Goal: Task Accomplishment & Management: Use online tool/utility

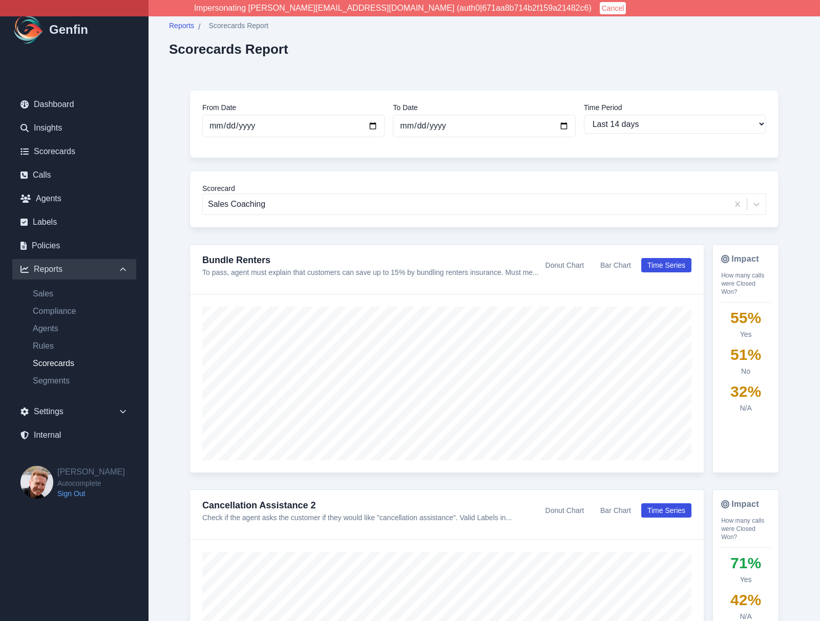
select select "14"
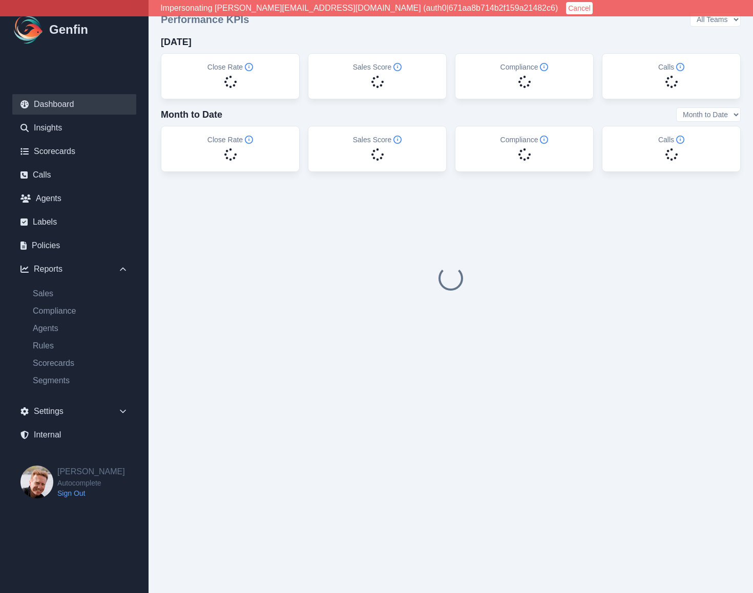
click at [566, 5] on button "Cancel" at bounding box center [579, 8] width 27 height 12
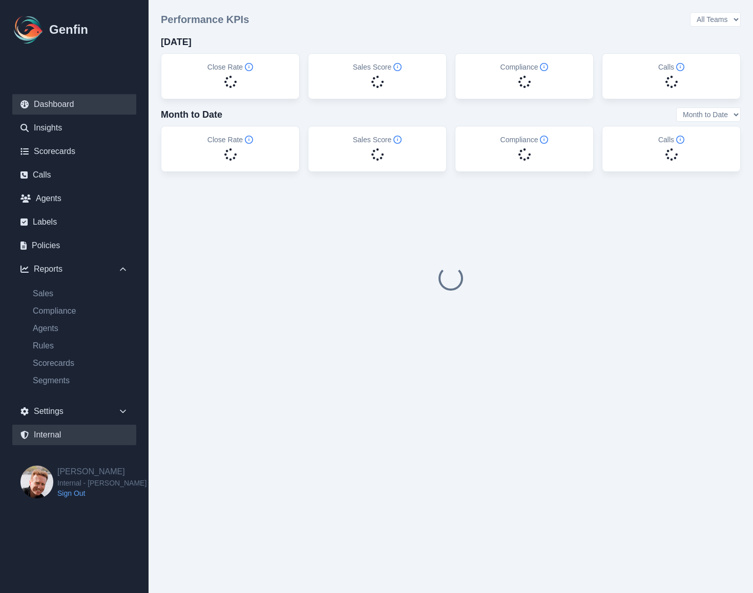
click at [48, 432] on link "Internal" at bounding box center [74, 435] width 124 height 20
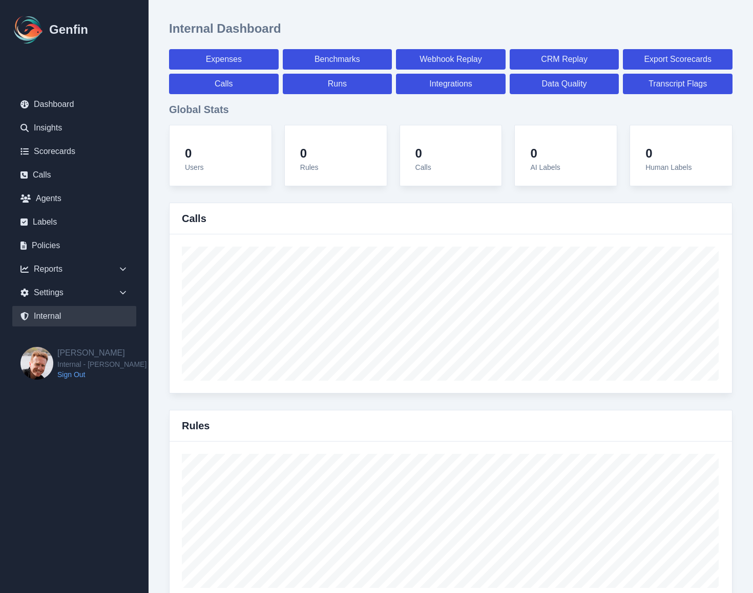
select select "paid"
select select "7"
select select "paid"
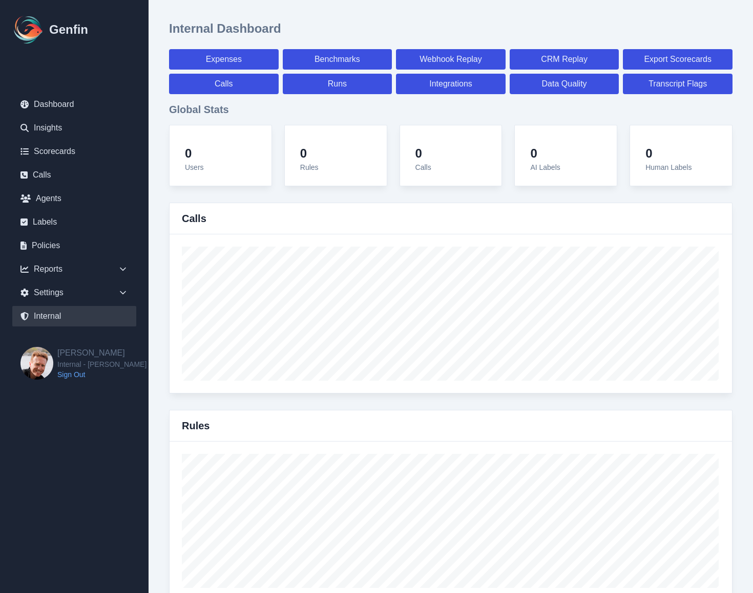
select select "7"
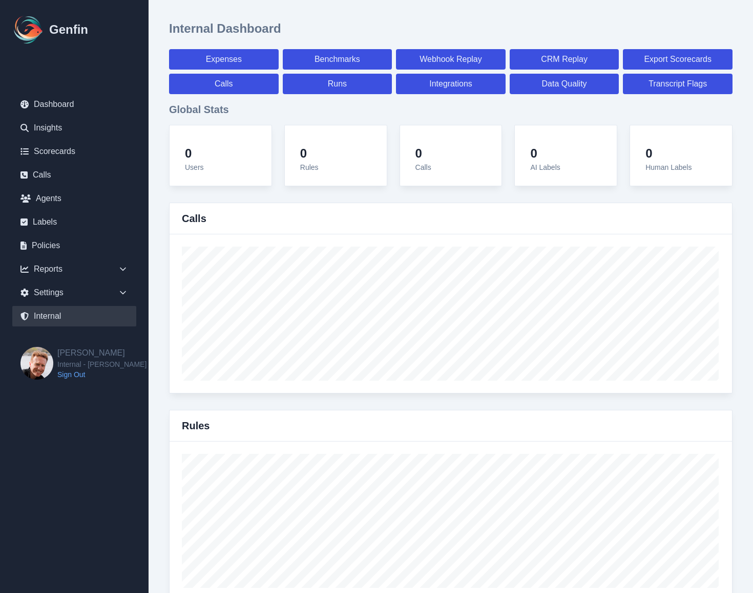
select select "7"
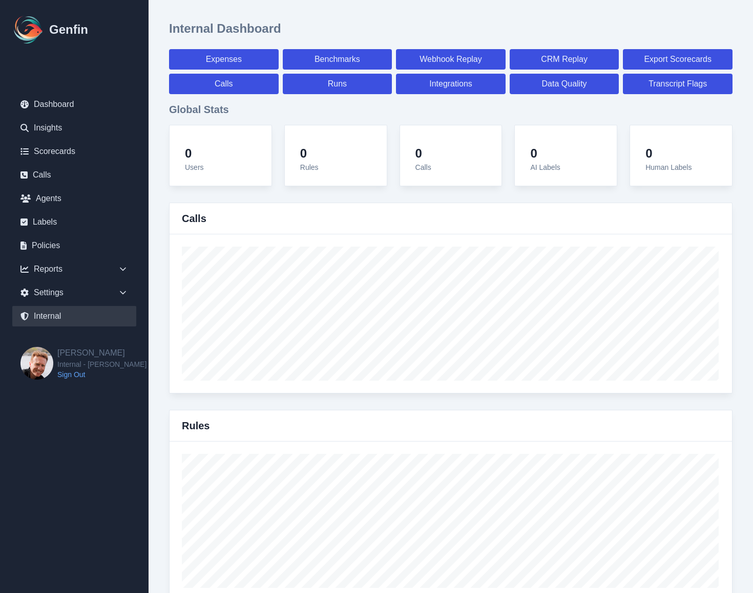
select select "7"
select select "paid"
select select "7"
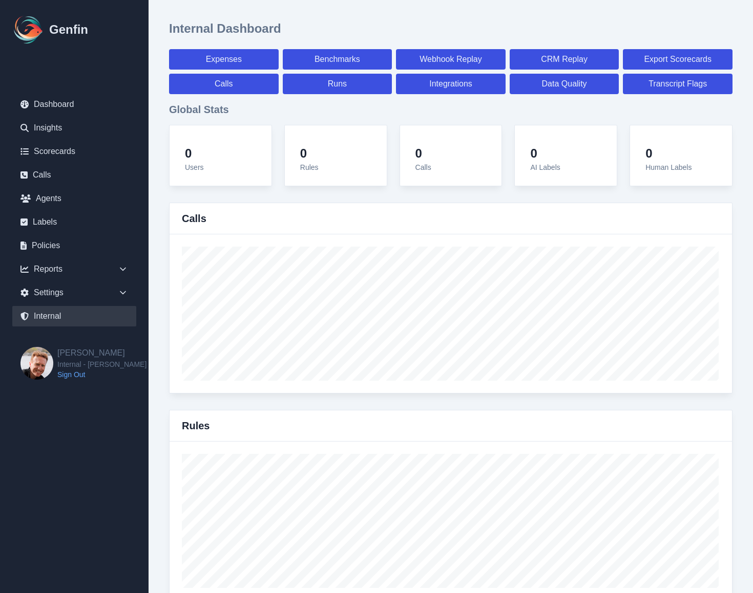
select select "7"
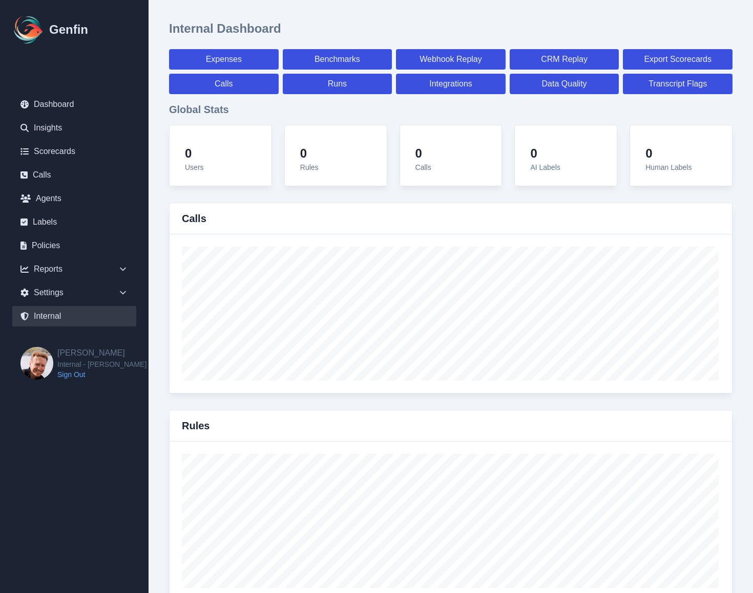
select select "7"
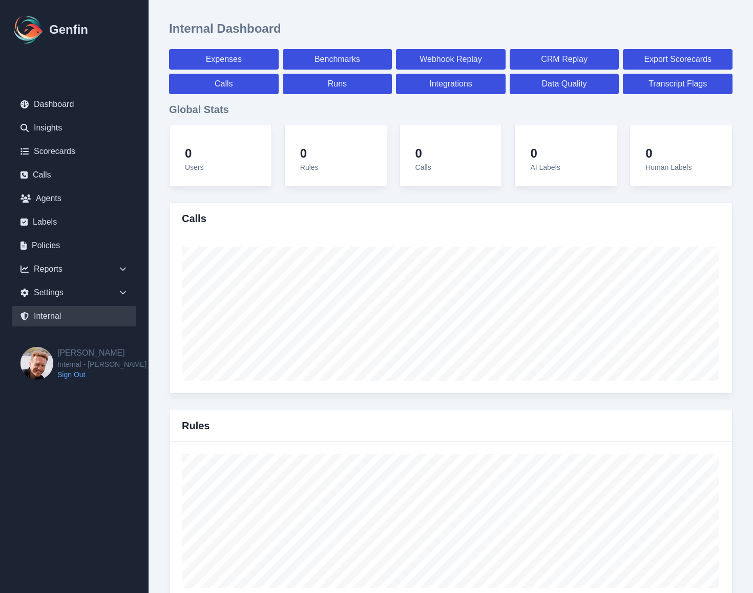
select select "7"
select select "paid"
select select "7"
select select "paid"
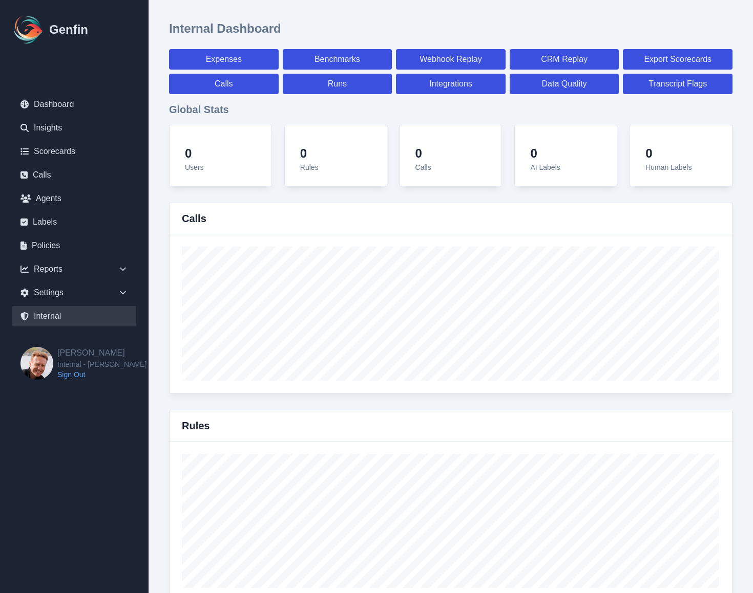
select select "paid"
select select "7"
select select "paid"
select select "7"
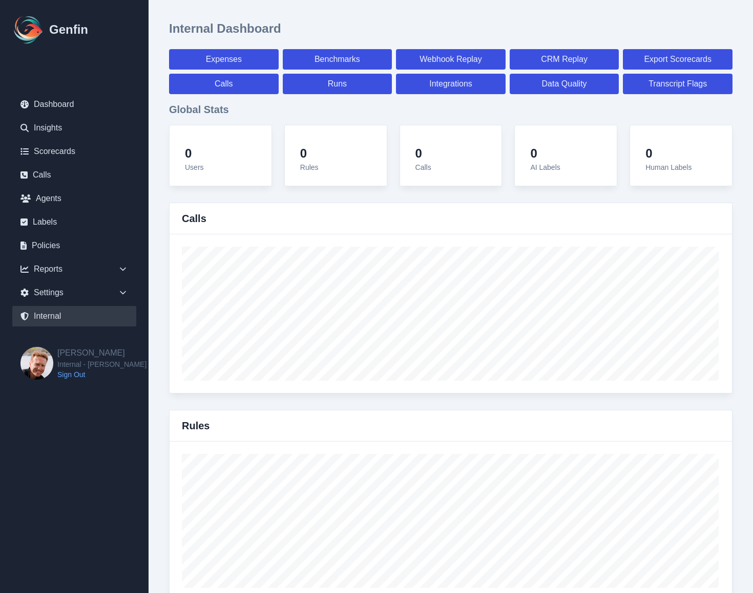
select select "7"
select select "paid"
select select "7"
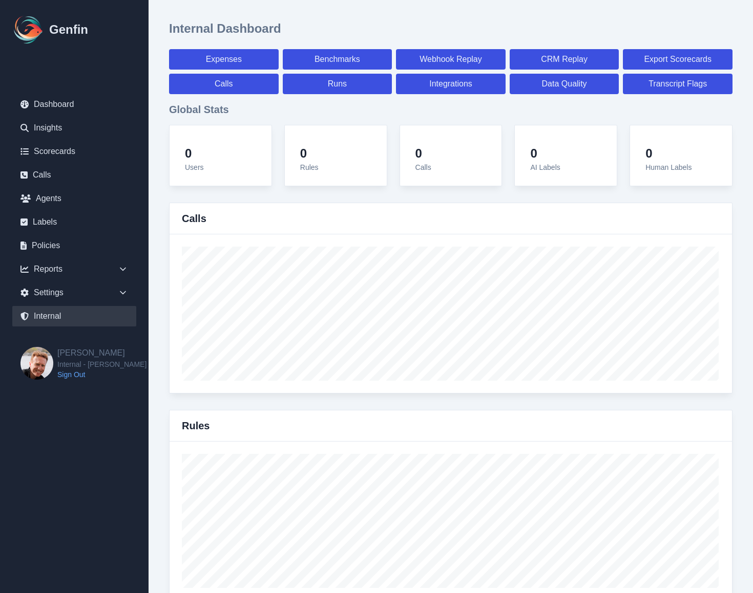
select select "paid"
select select "7"
select select "paid"
select select "7"
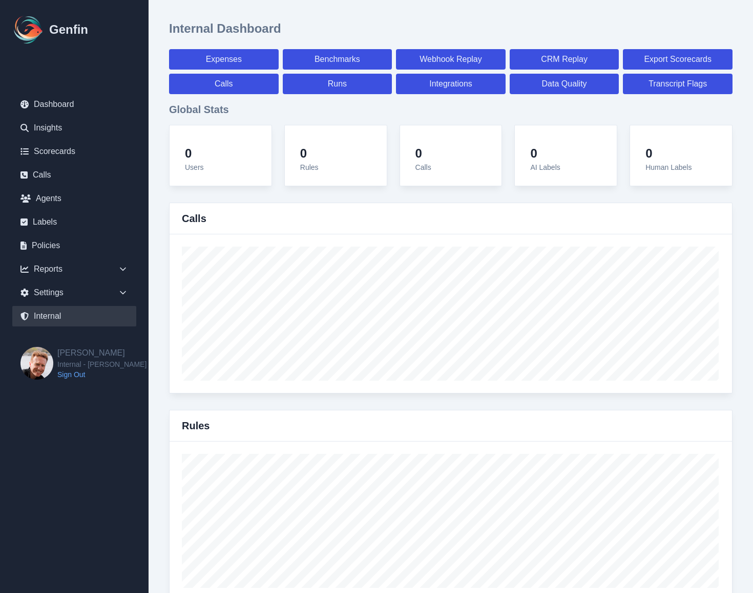
select select "7"
select select "paid"
select select "7"
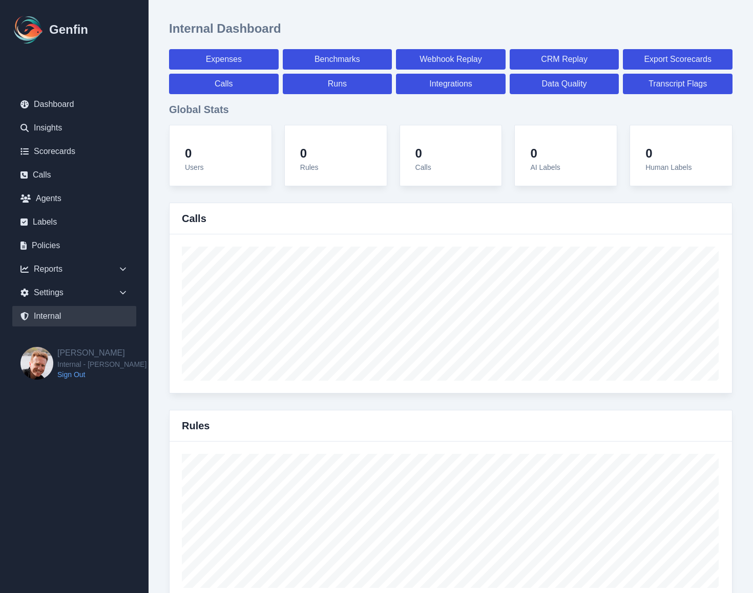
select select "7"
select select "paid"
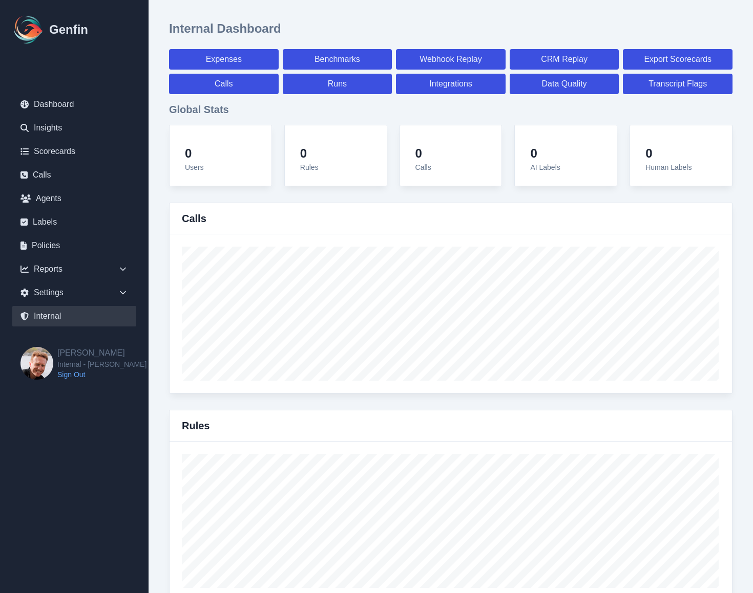
select select "7"
select select "paid"
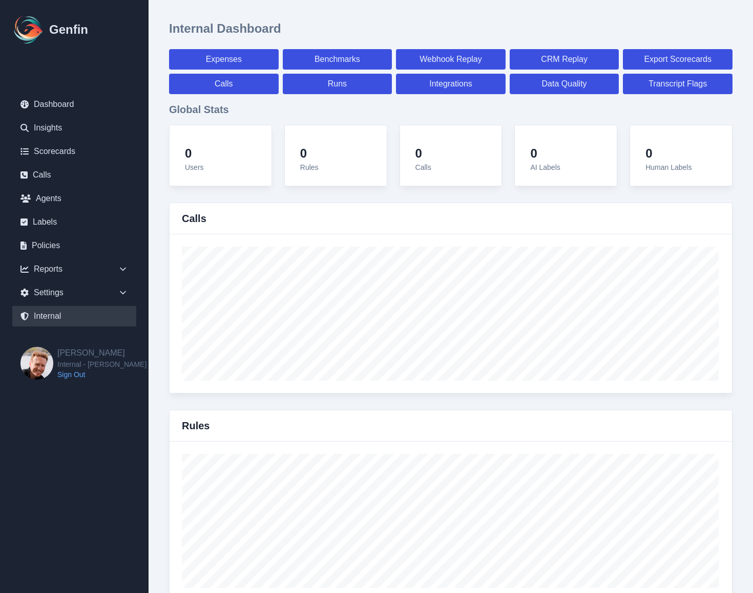
select select "7"
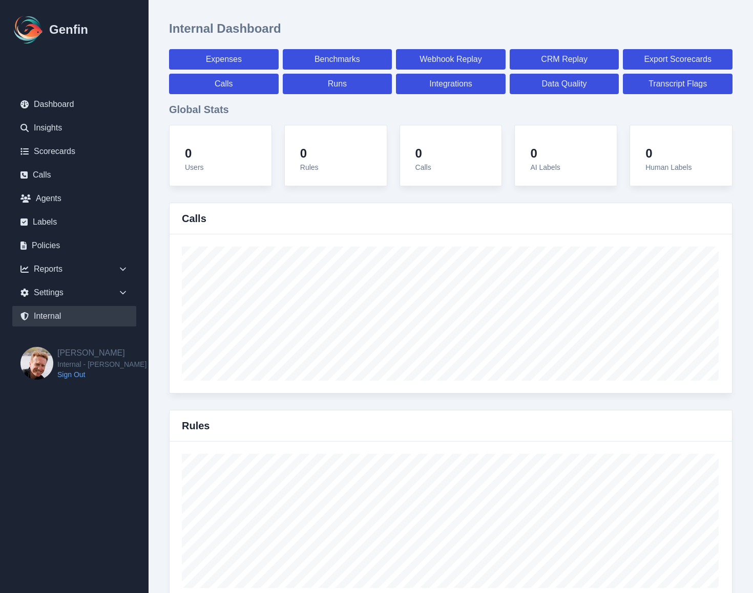
select select "paid"
select select "7"
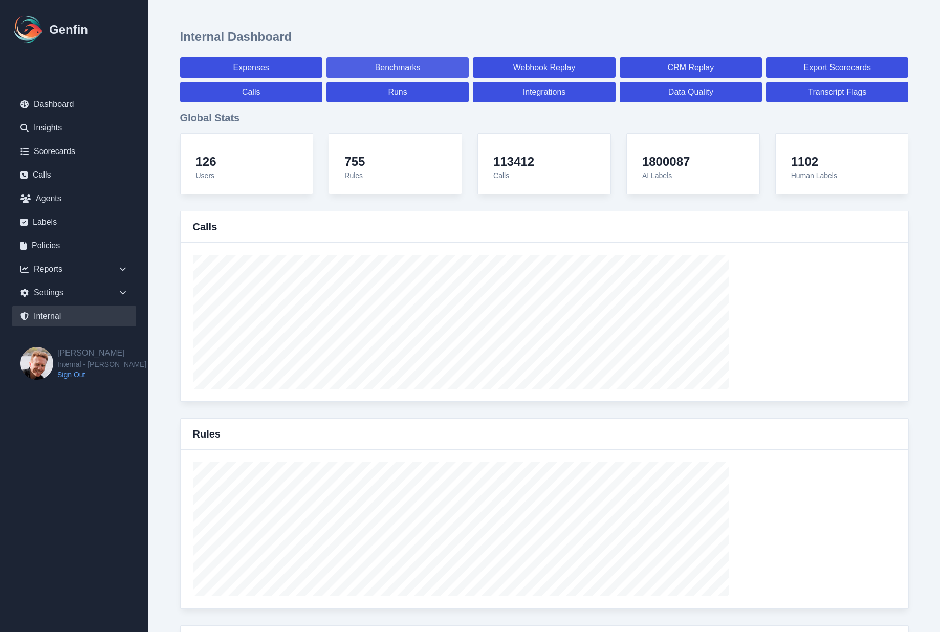
click at [389, 68] on link "Benchmarks" at bounding box center [398, 67] width 142 height 20
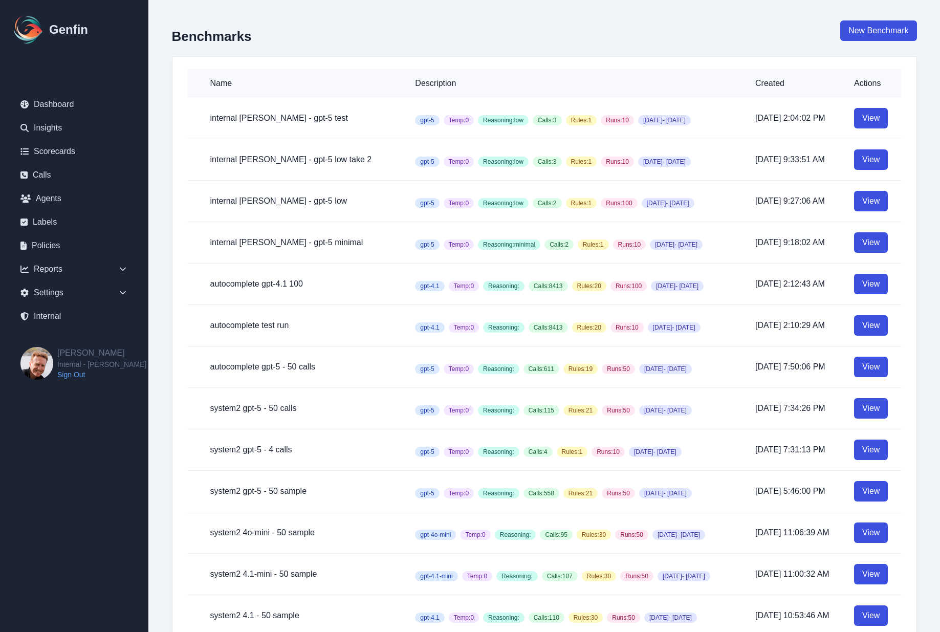
click at [752, 45] on div "New Benchmark" at bounding box center [879, 38] width 76 height 36
click at [752, 30] on link "New Benchmark" at bounding box center [879, 30] width 76 height 20
select select "100"
click at [752, 281] on link "View" at bounding box center [871, 284] width 34 height 20
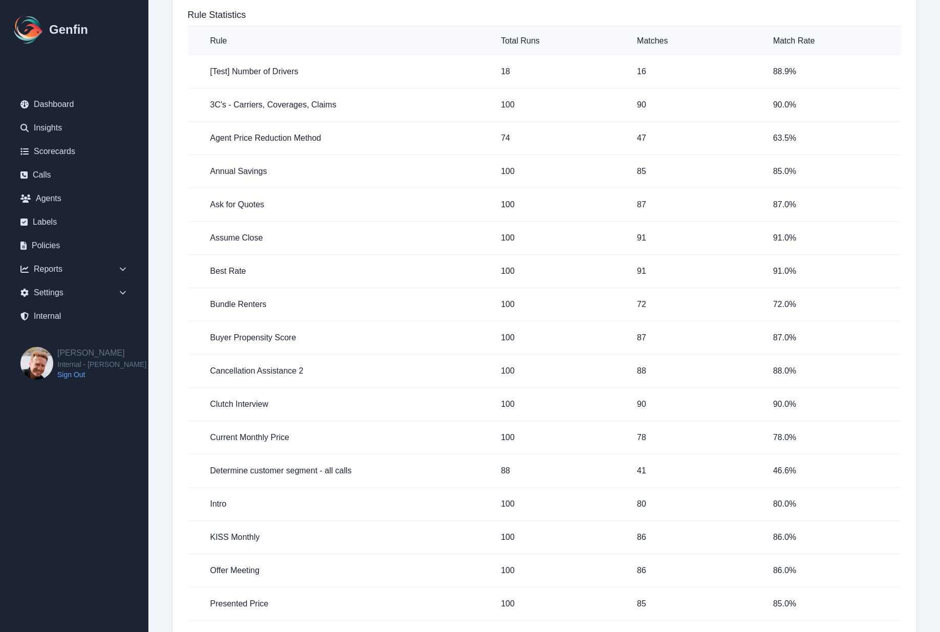
scroll to position [325, 0]
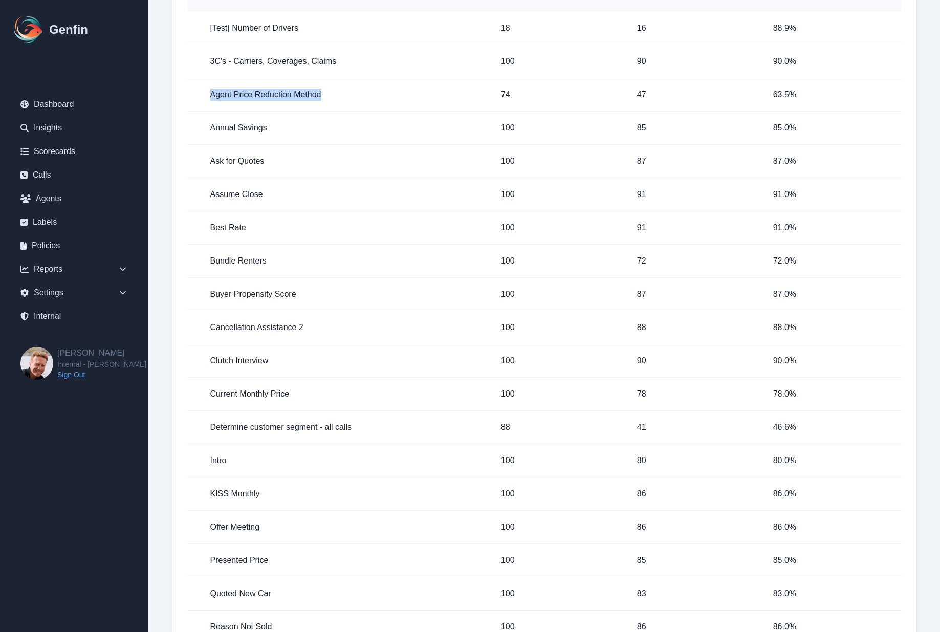
drag, startPoint x: 206, startPoint y: 92, endPoint x: 325, endPoint y: 90, distance: 119.3
click at [325, 94] on td "Agent Price Reduction Method" at bounding box center [340, 94] width 305 height 33
copy h5 "Agent Price Reduction Method"
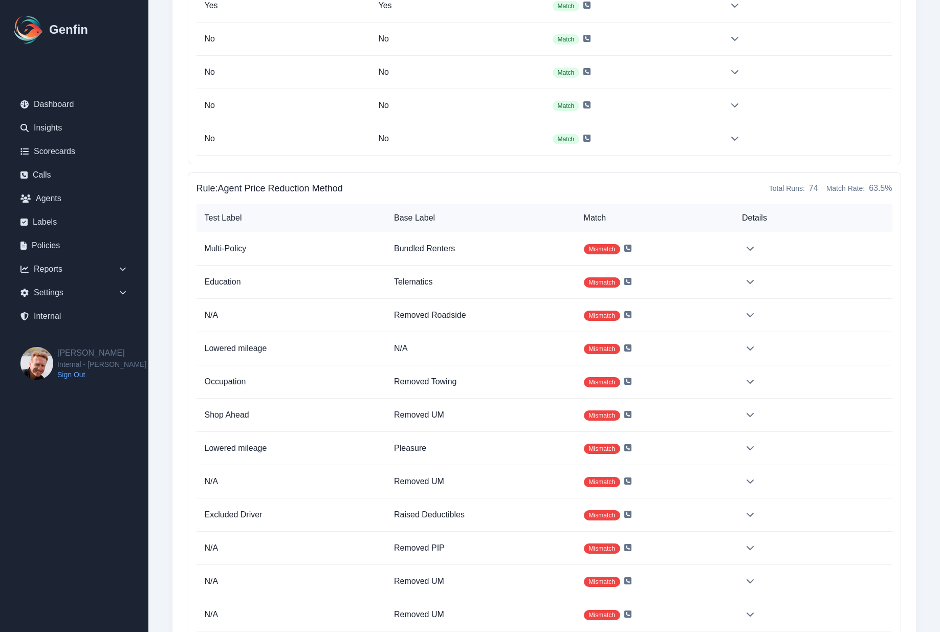
scroll to position [5004, 0]
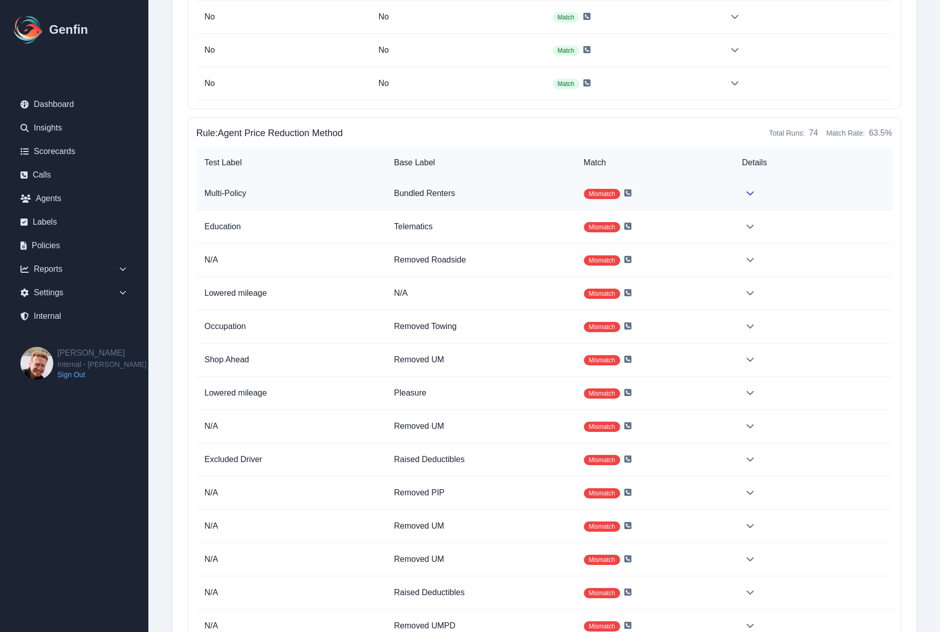
click at [532, 192] on p "Bundled Renters" at bounding box center [481, 193] width 174 height 12
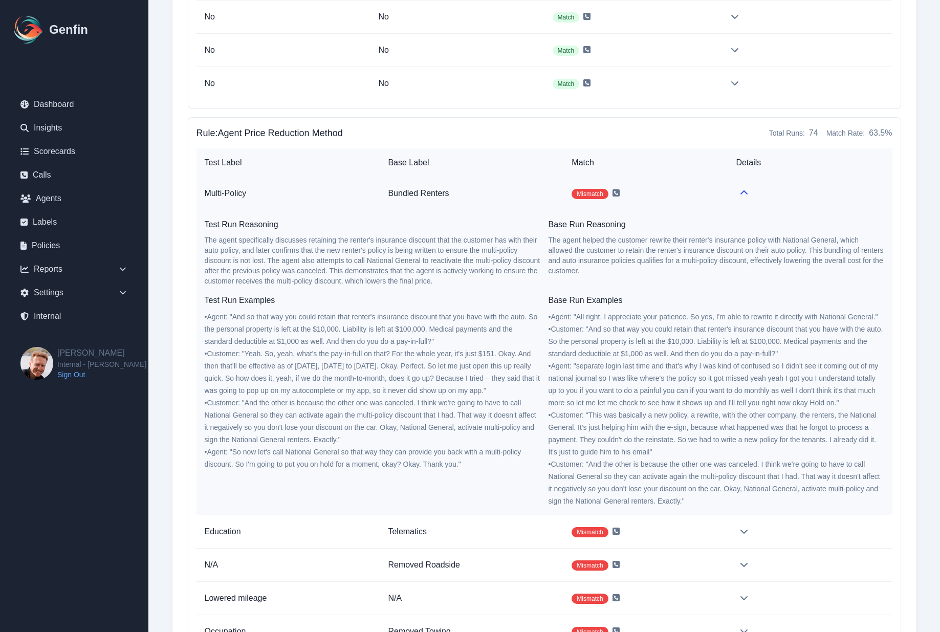
click at [532, 192] on p "Bundled Renters" at bounding box center [471, 193] width 167 height 12
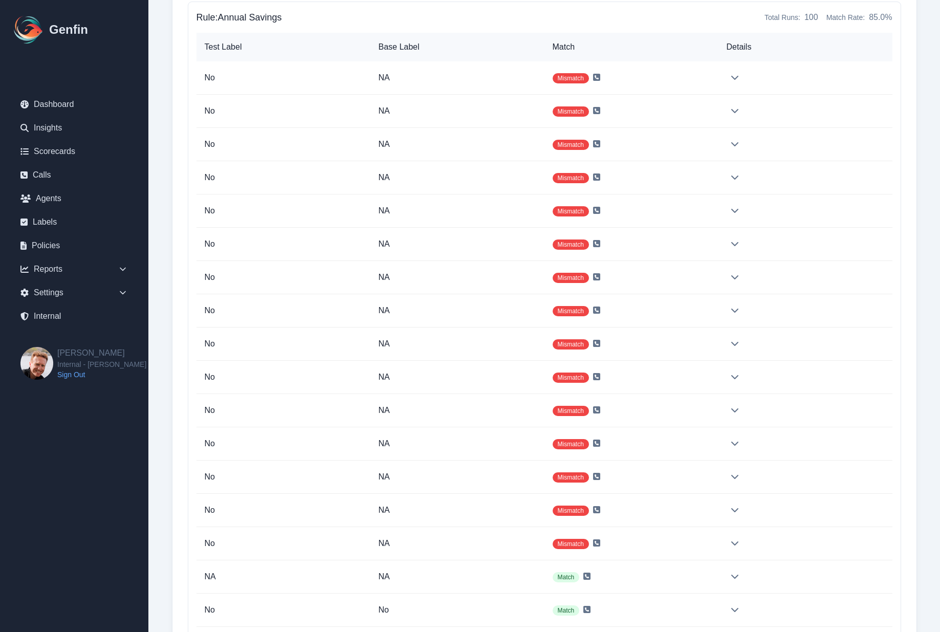
scroll to position [7663, 0]
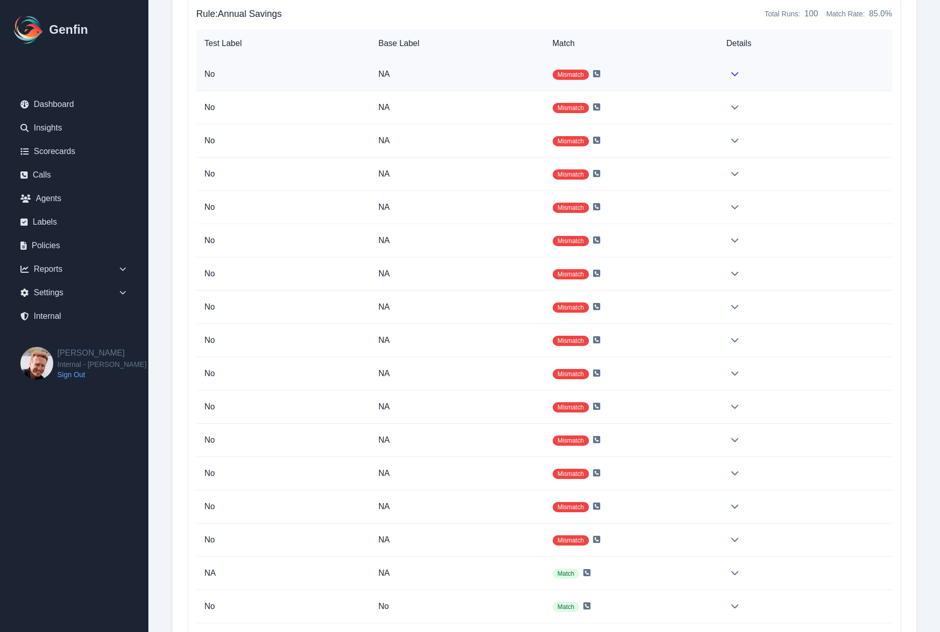
click at [690, 78] on td "Mismatch" at bounding box center [632, 74] width 174 height 33
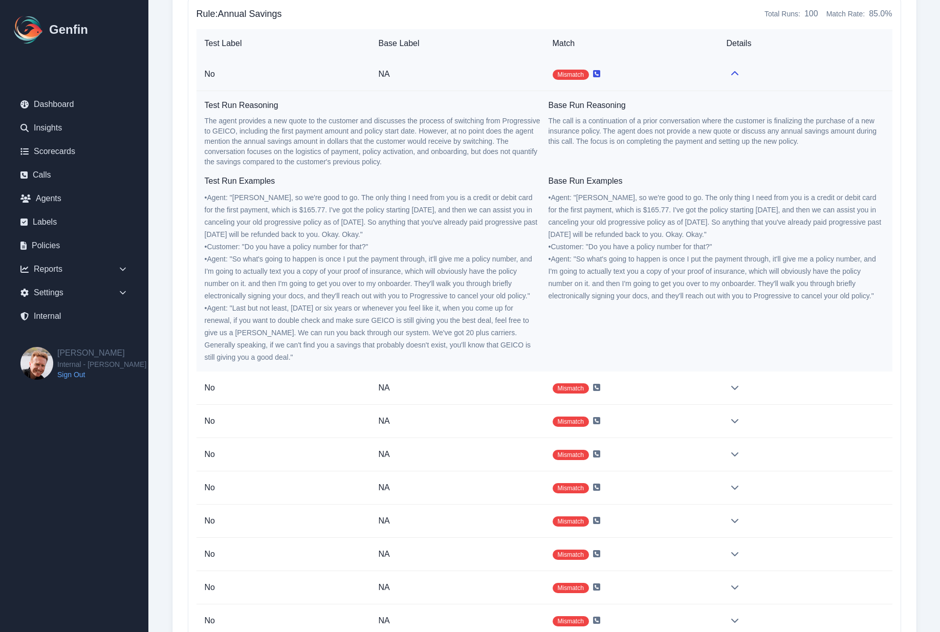
click at [597, 73] on icon at bounding box center [596, 73] width 7 height 7
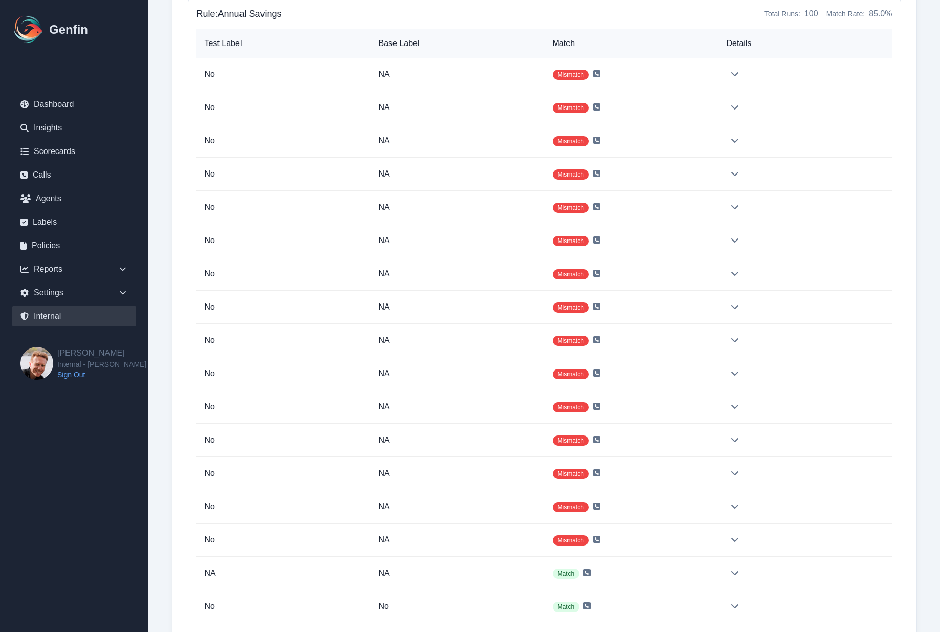
click at [67, 309] on link "Internal" at bounding box center [74, 316] width 124 height 20
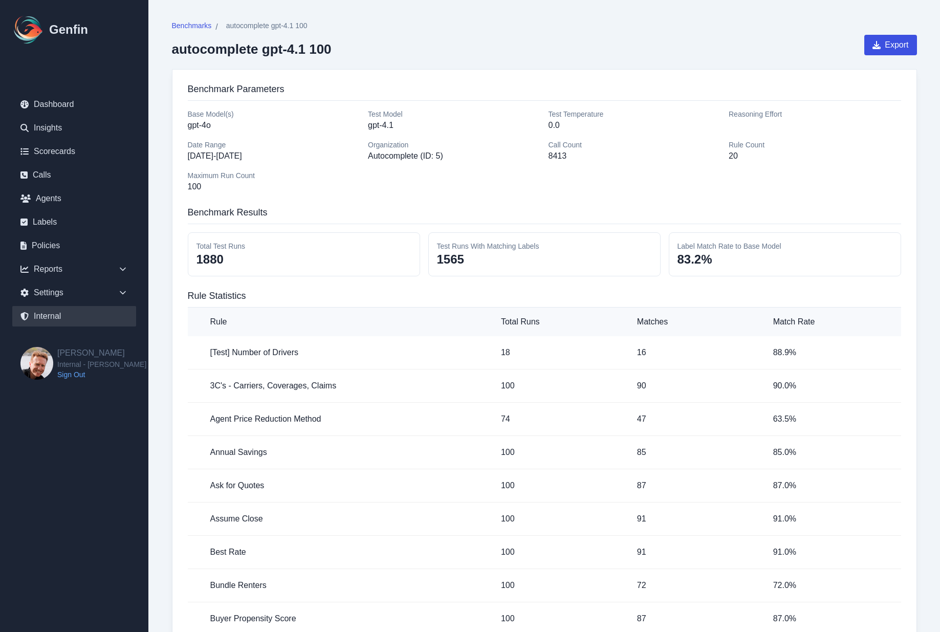
select select "paid"
select select "7"
select select "paid"
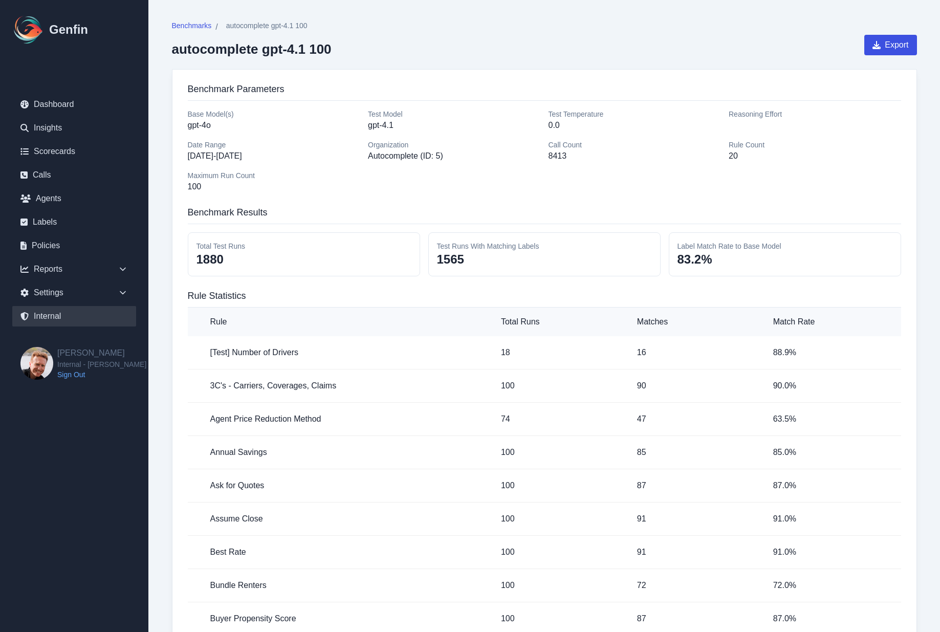
select select "7"
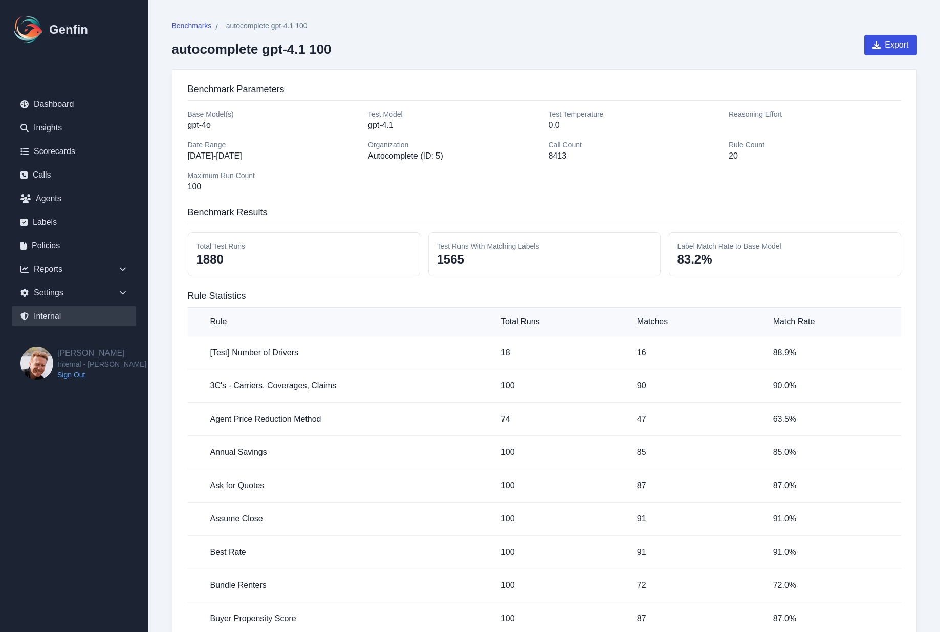
select select "7"
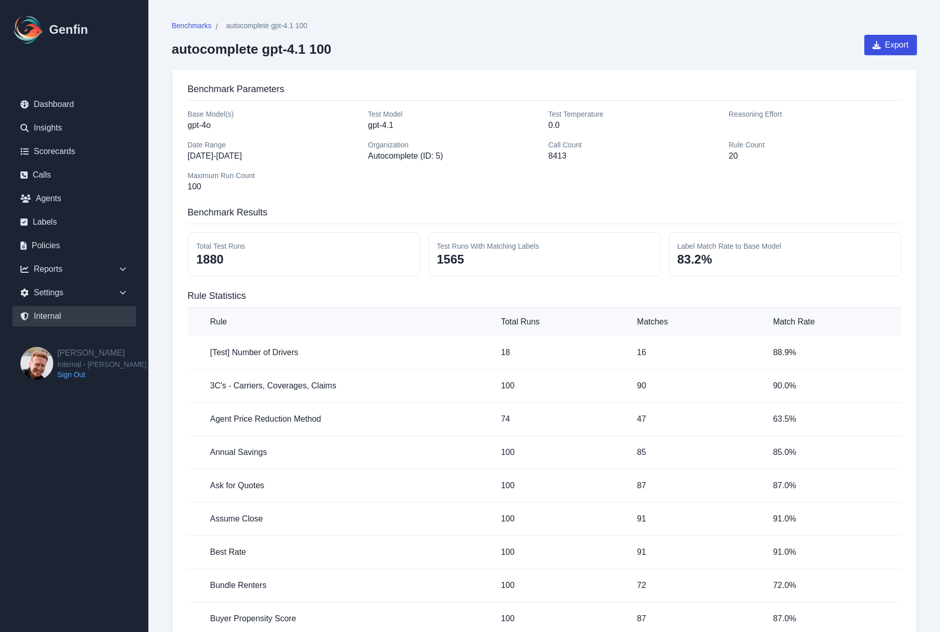
select select "7"
select select "paid"
select select "7"
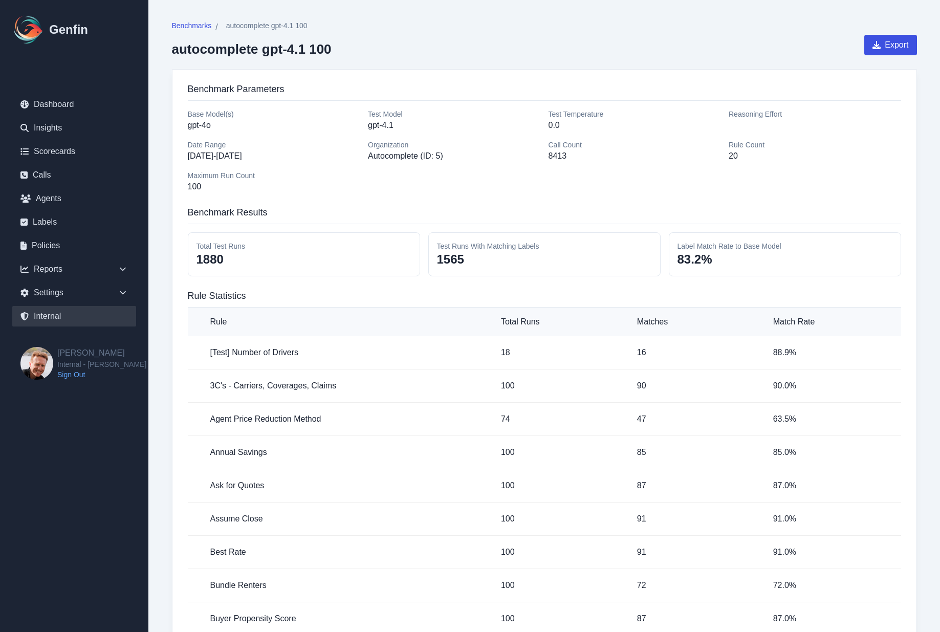
select select "7"
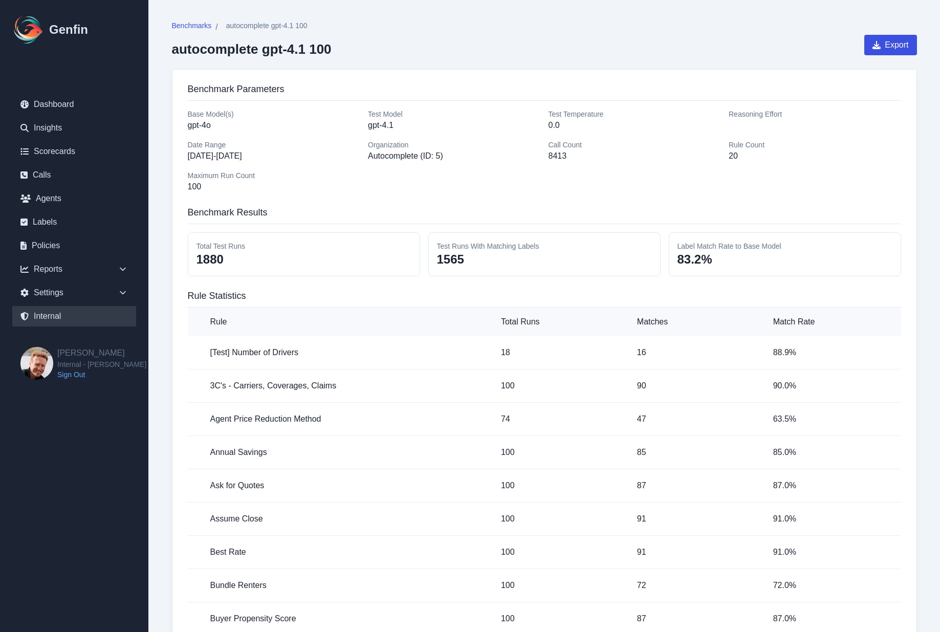
select select "7"
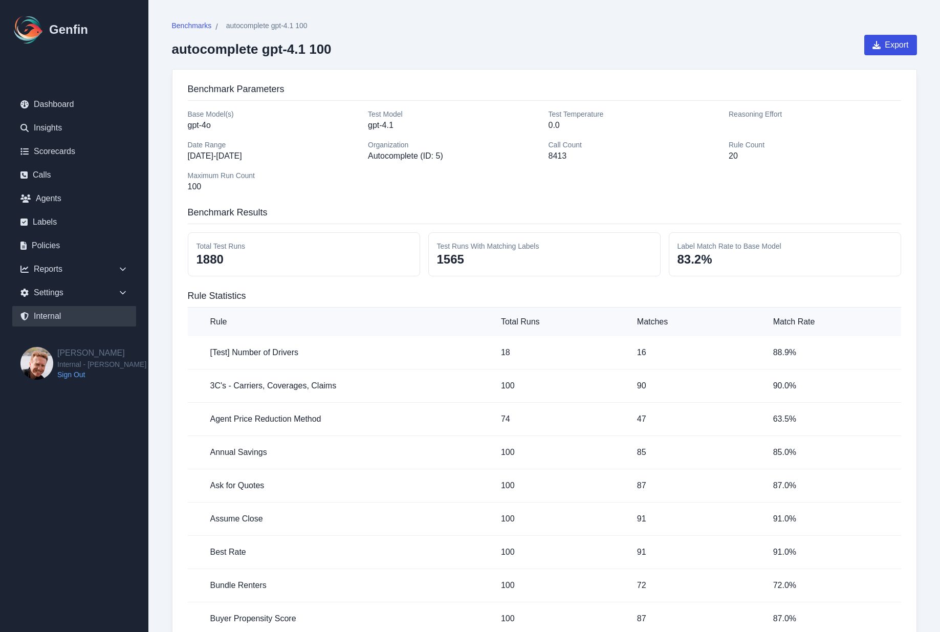
select select "7"
select select "paid"
select select "7"
select select "paid"
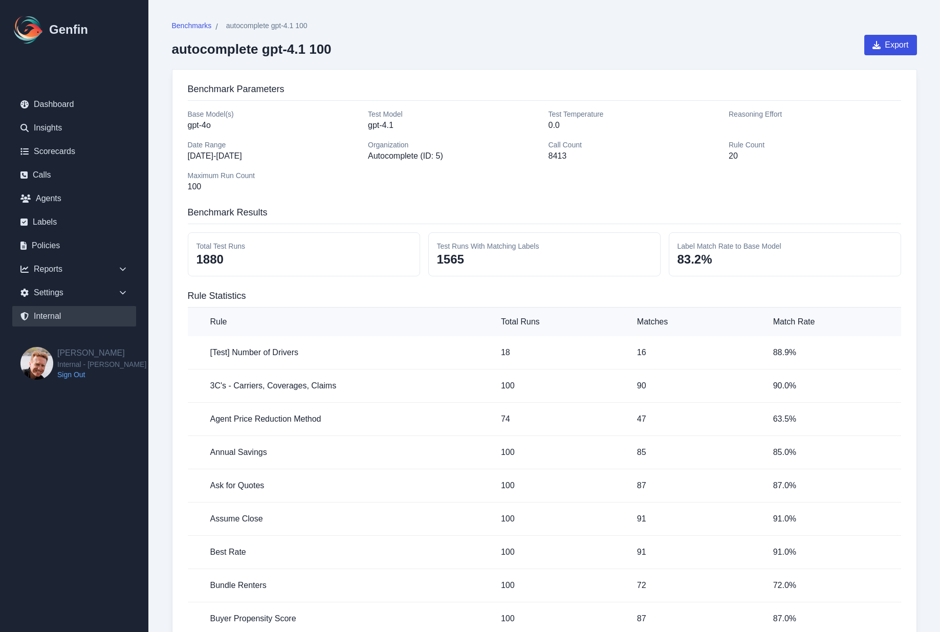
select select "paid"
select select "7"
select select "paid"
select select "7"
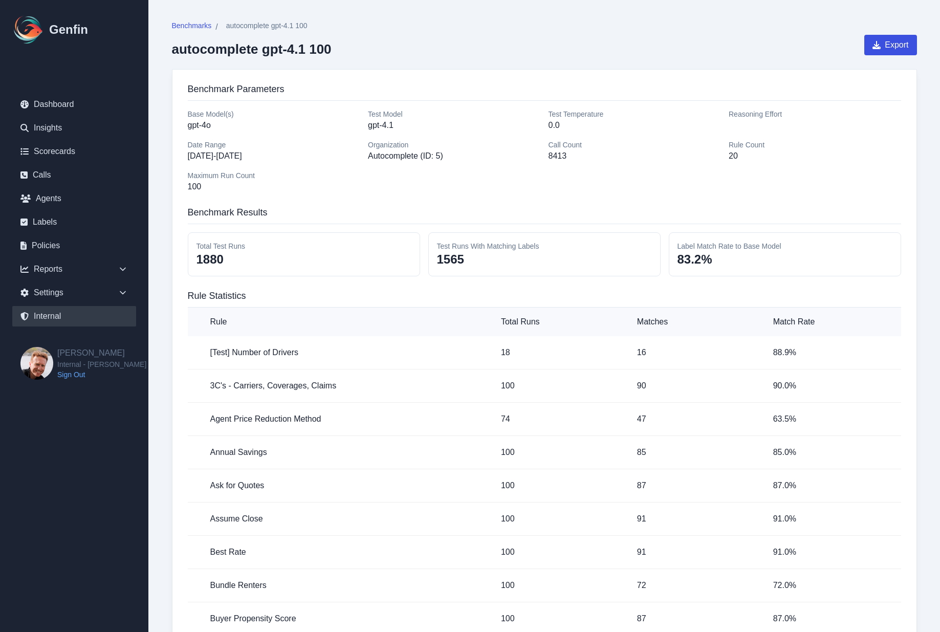
select select "7"
select select "paid"
select select "7"
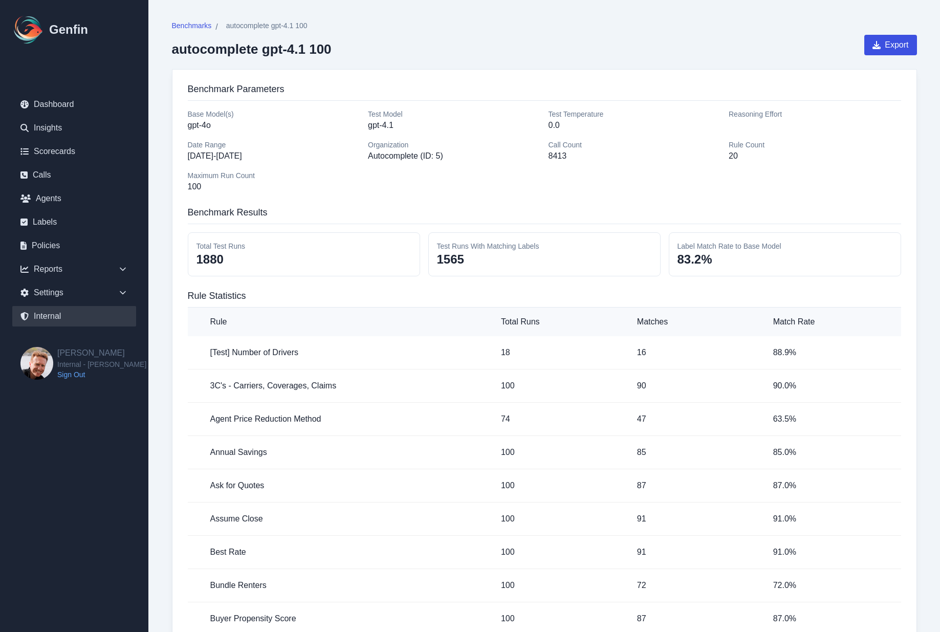
select select "paid"
select select "7"
select select "paid"
select select "7"
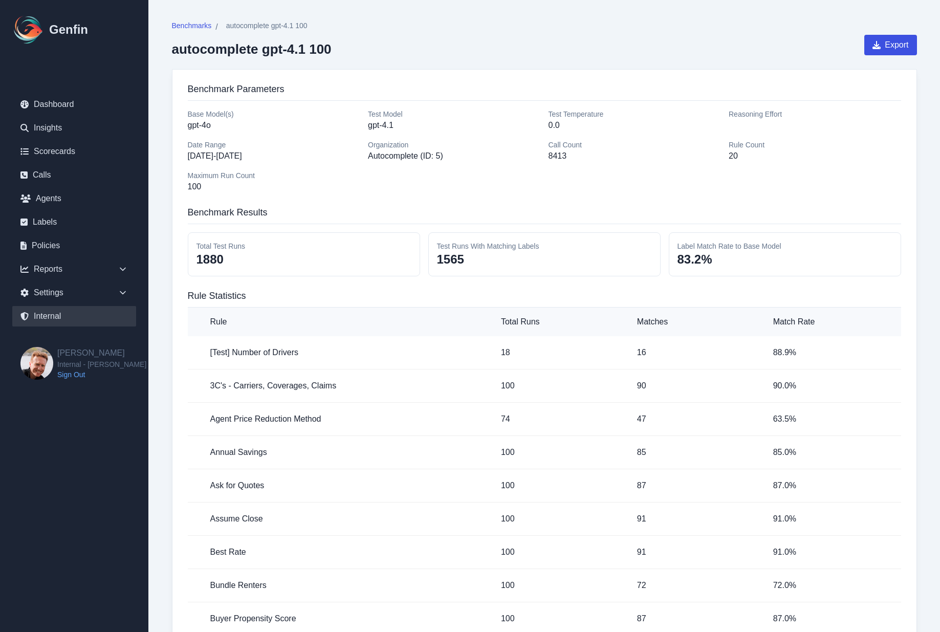
select select "7"
select select "paid"
select select "7"
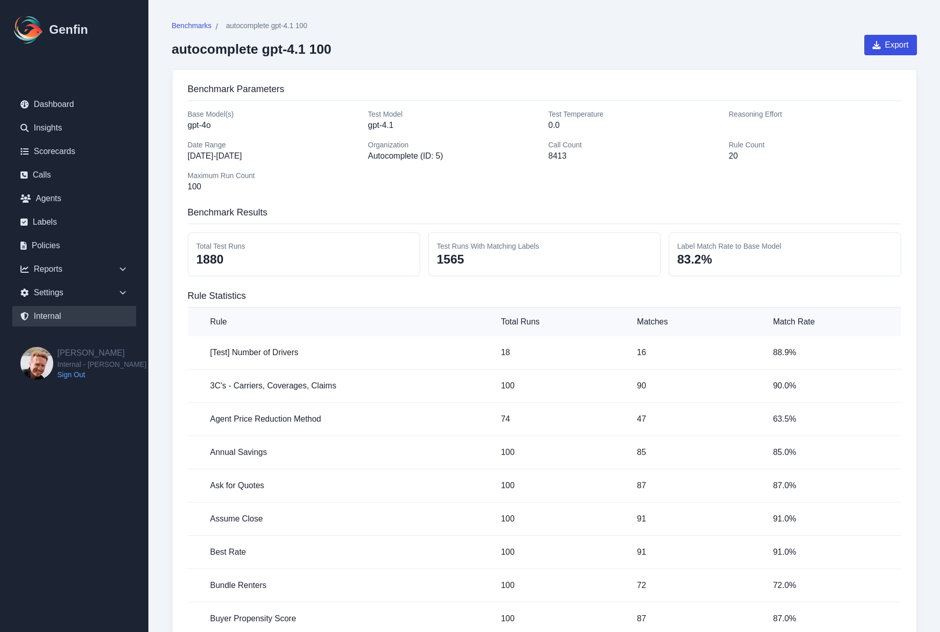
select select "7"
select select "paid"
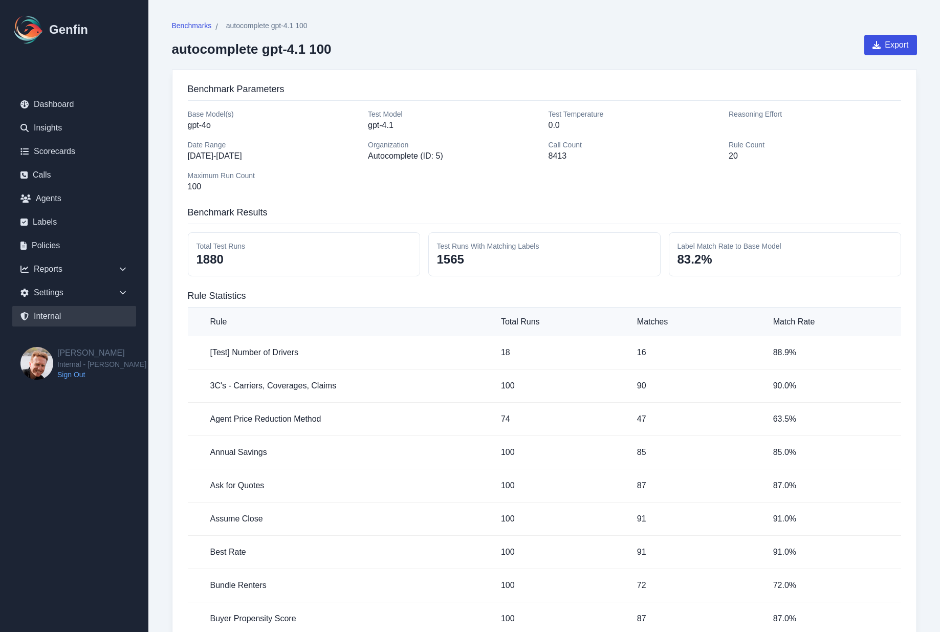
select select "7"
select select "paid"
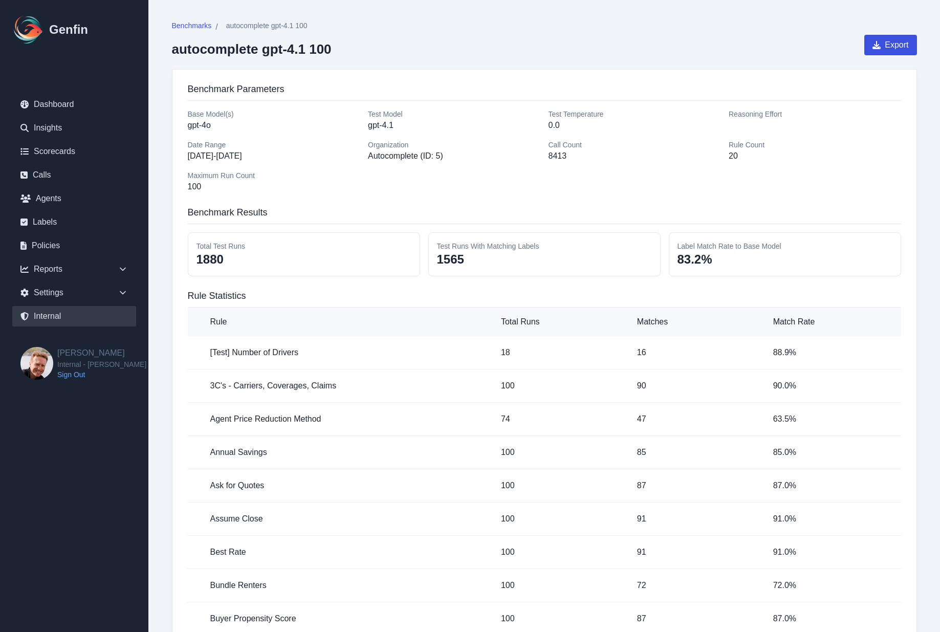
select select "7"
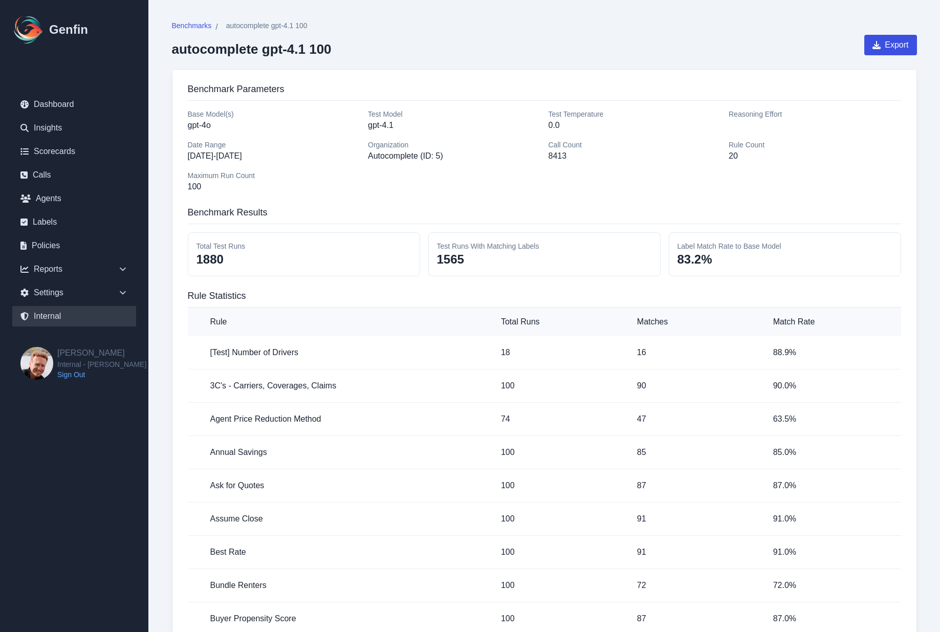
select select "paid"
select select "7"
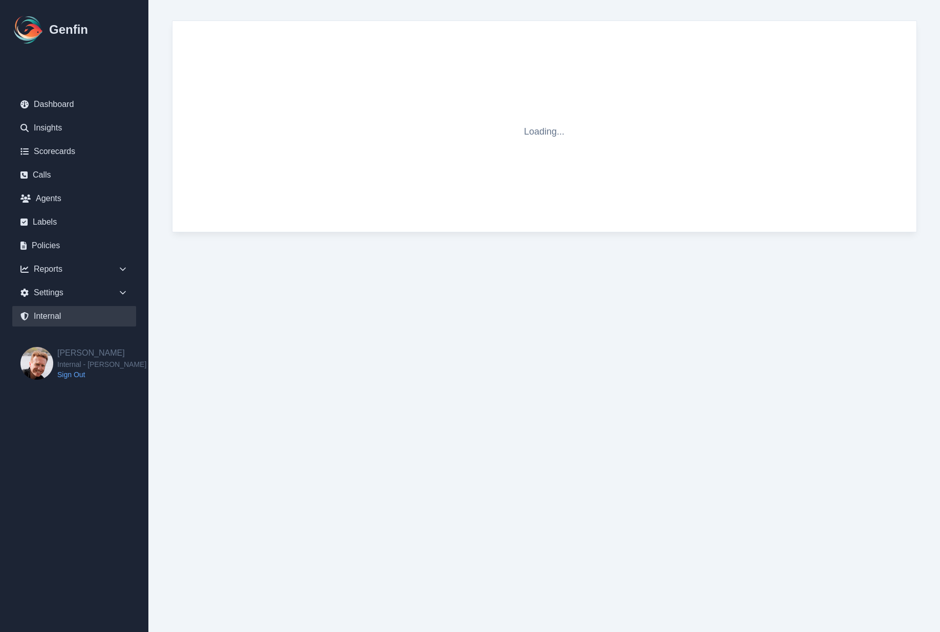
click at [51, 317] on link "Internal" at bounding box center [74, 316] width 124 height 20
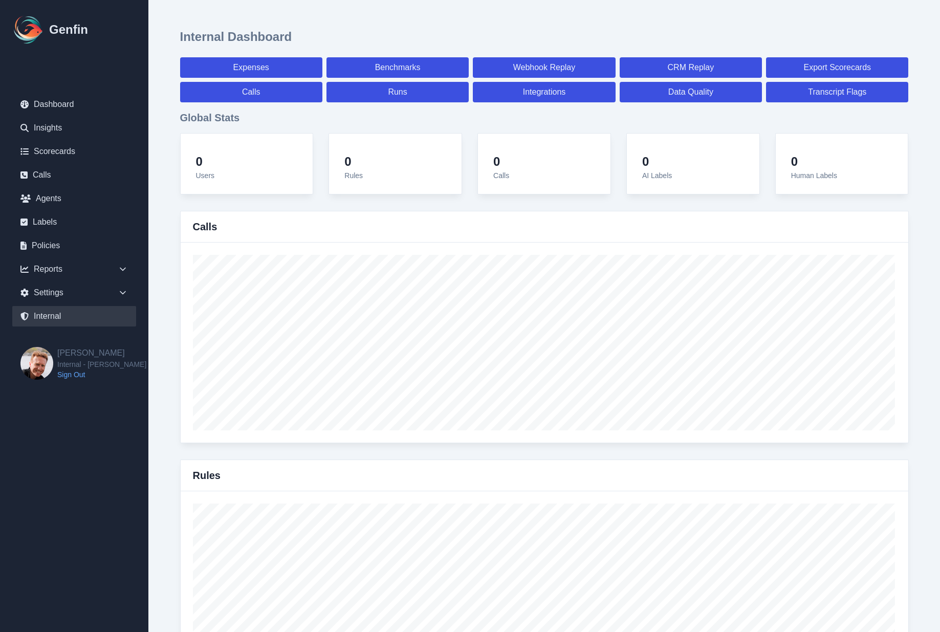
select select "paid"
select select "7"
select select "paid"
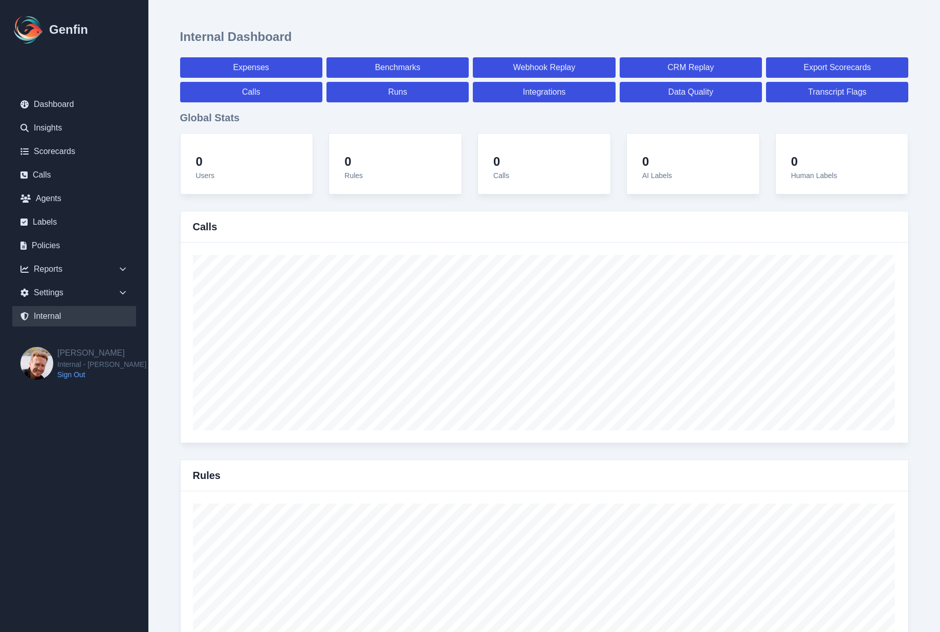
select select "7"
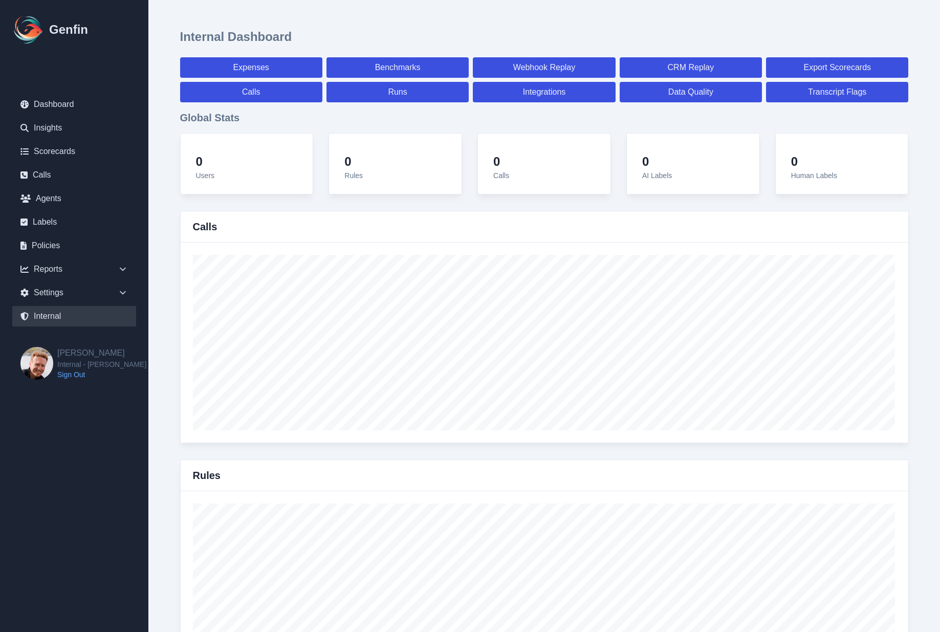
select select "7"
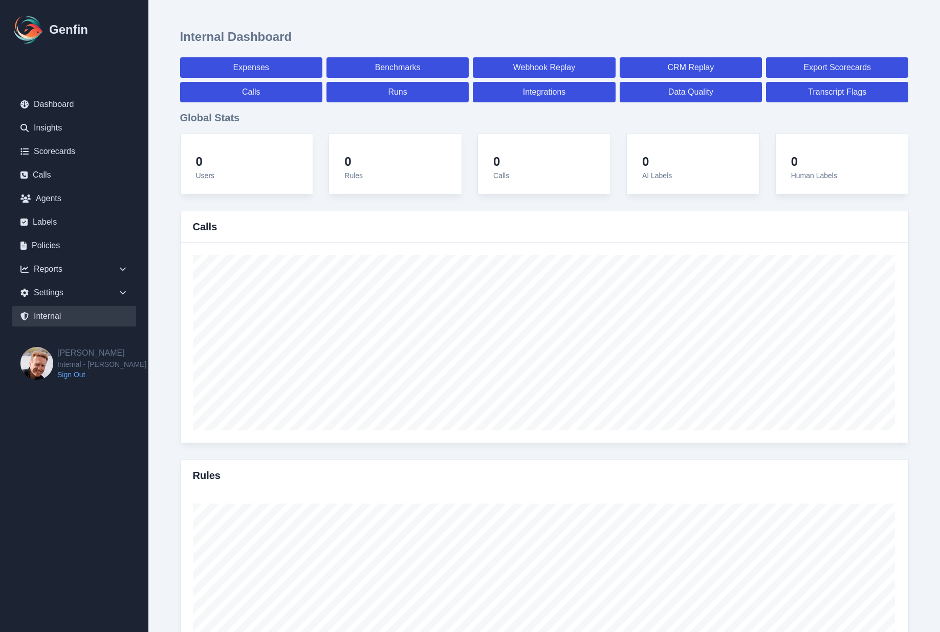
select select "7"
select select "paid"
select select "7"
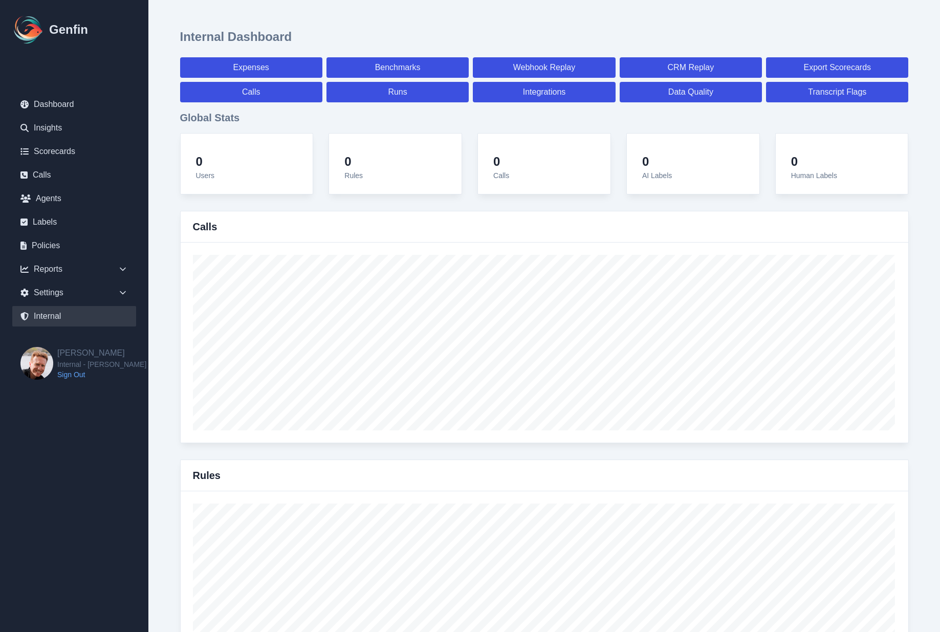
select select "7"
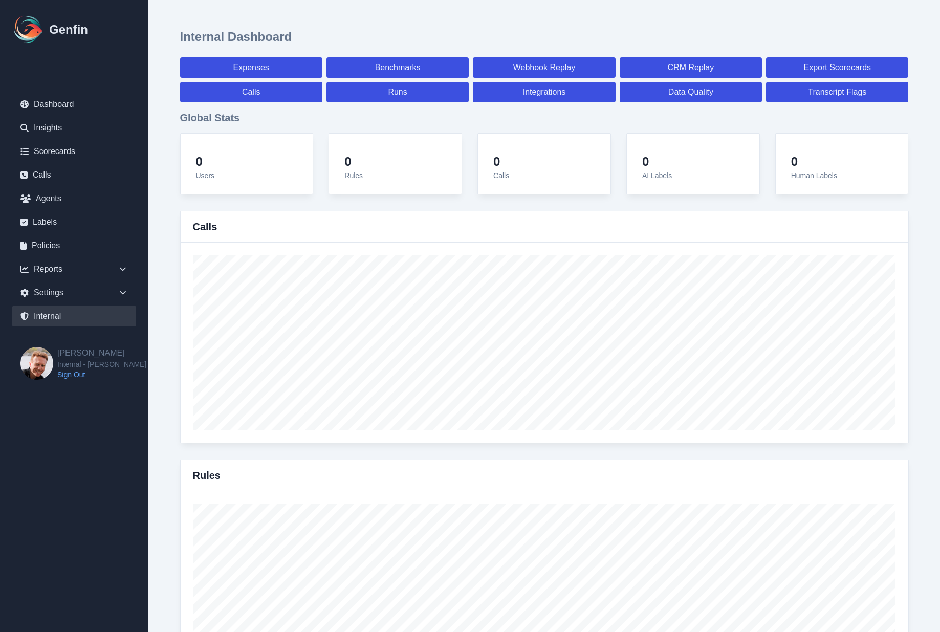
select select "7"
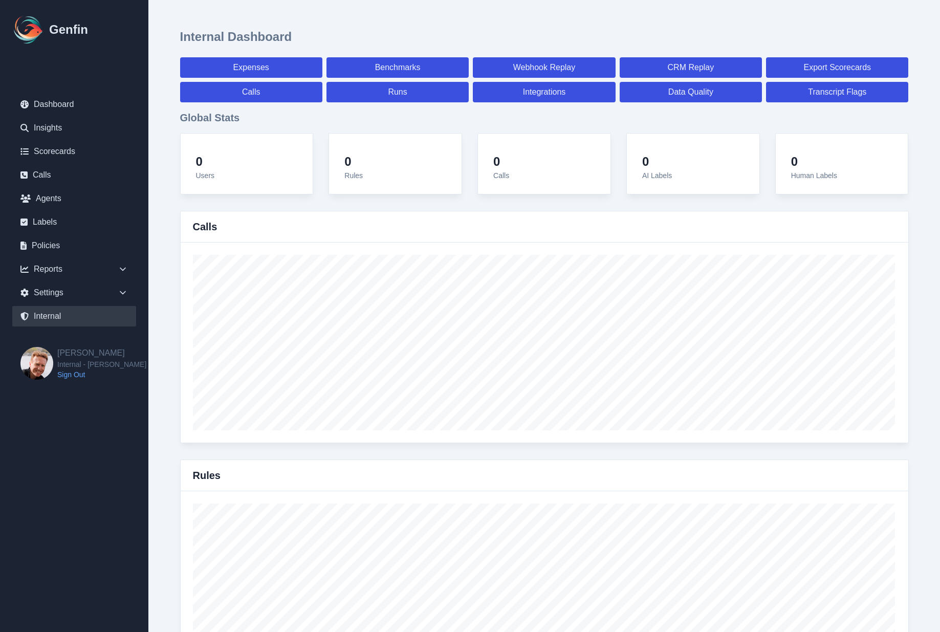
select select "7"
select select "paid"
select select "7"
select select "paid"
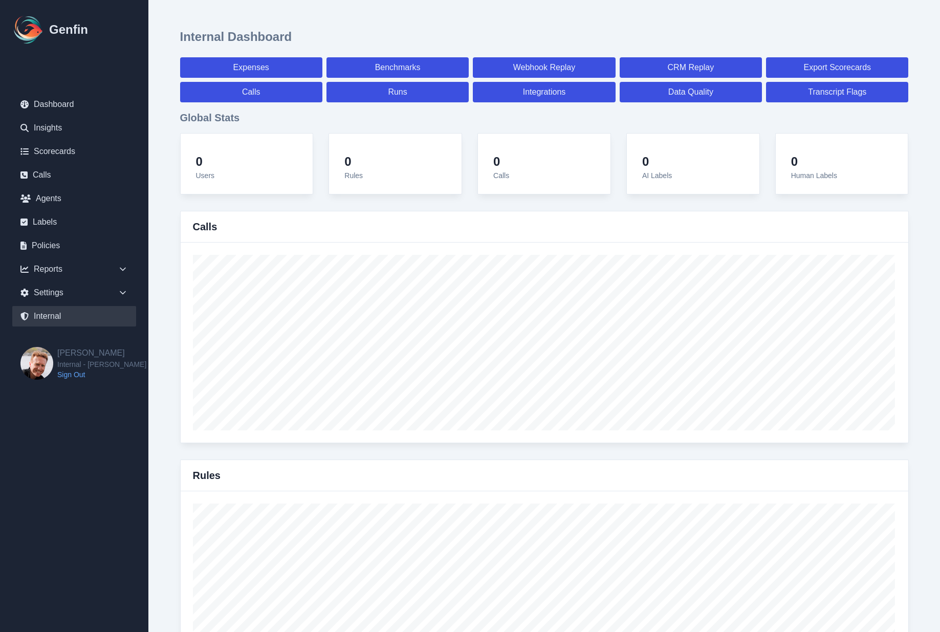
select select "paid"
select select "7"
select select "paid"
select select "7"
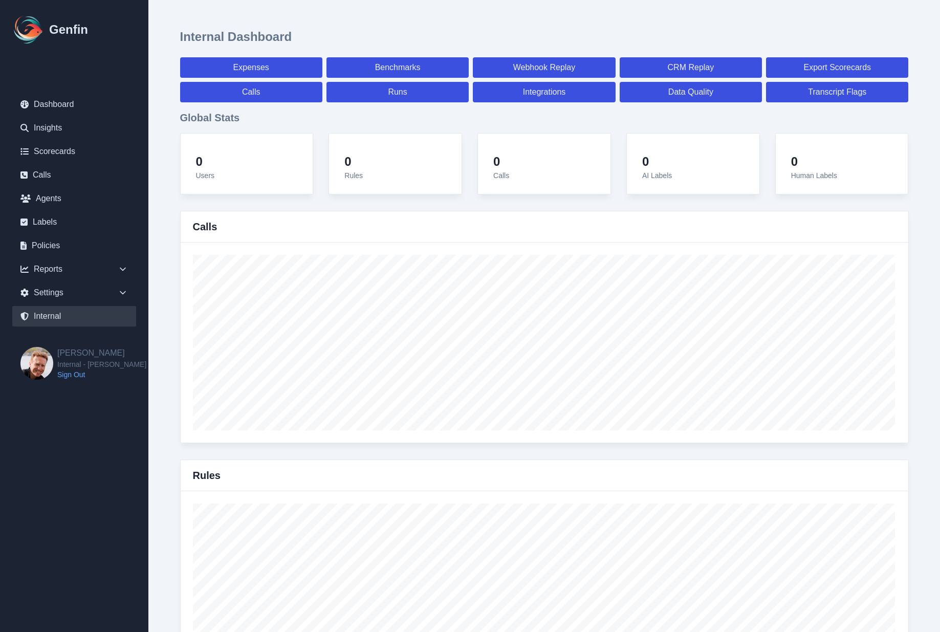
select select "7"
select select "paid"
select select "7"
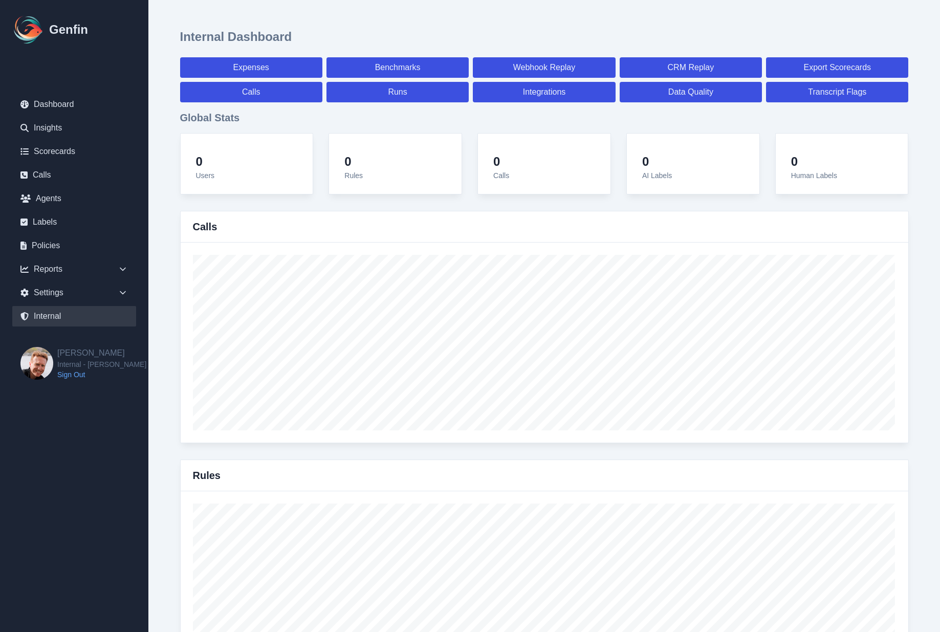
select select "paid"
select select "7"
select select "paid"
select select "7"
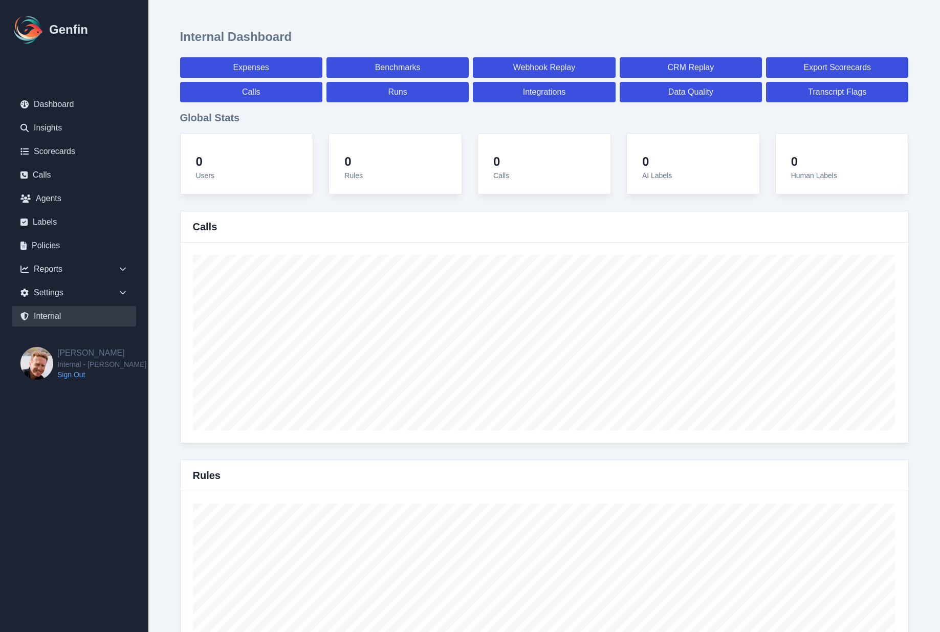
select select "7"
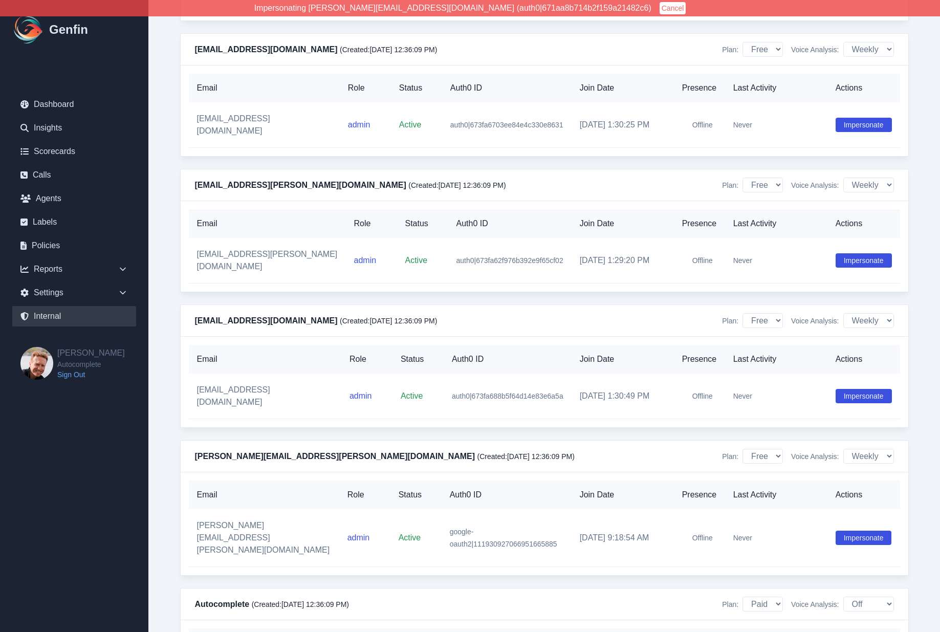
click at [52, 315] on link "Internal" at bounding box center [74, 316] width 124 height 20
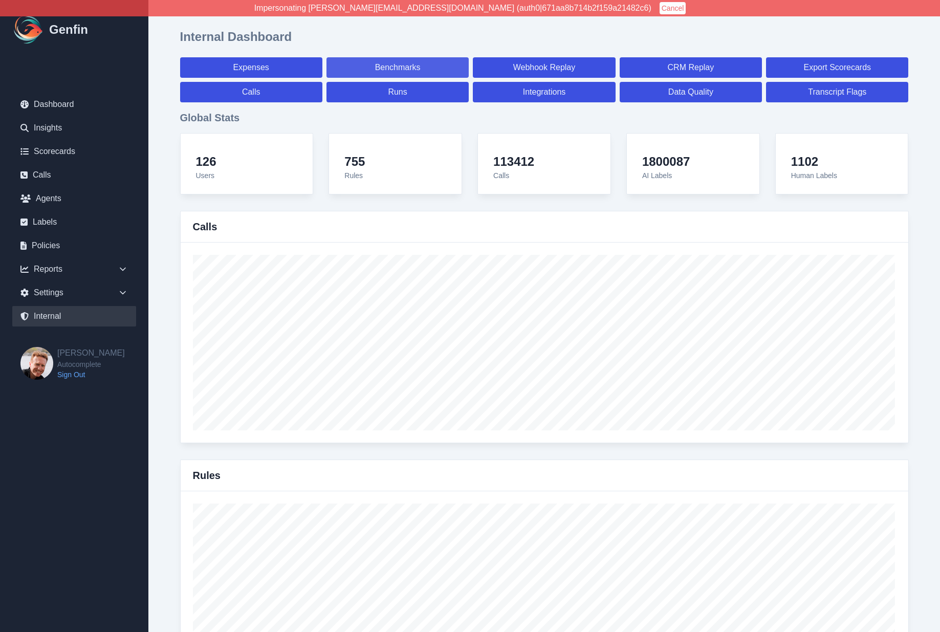
click at [382, 70] on link "Benchmarks" at bounding box center [398, 67] width 142 height 20
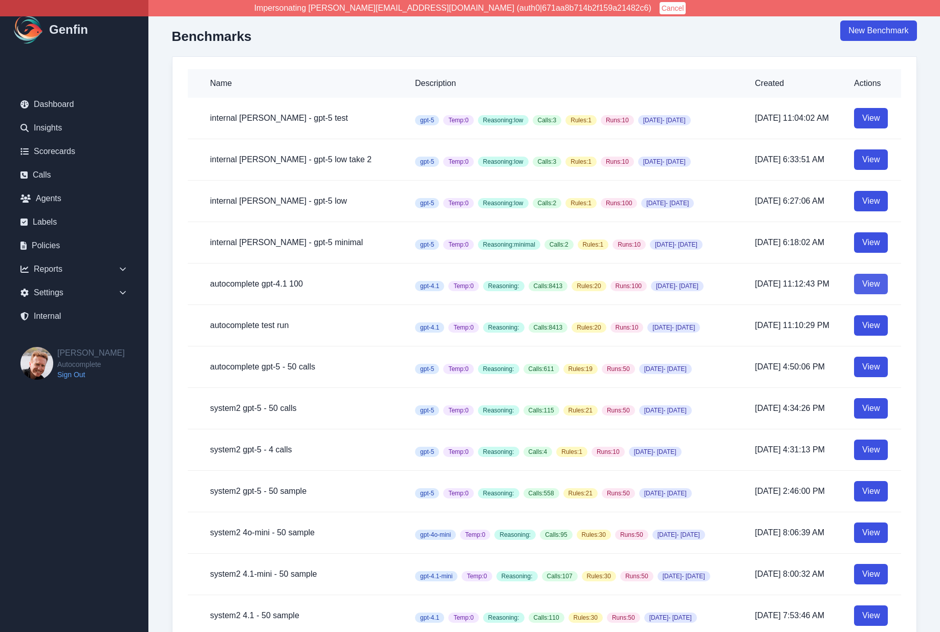
click at [752, 286] on link "View" at bounding box center [871, 284] width 34 height 20
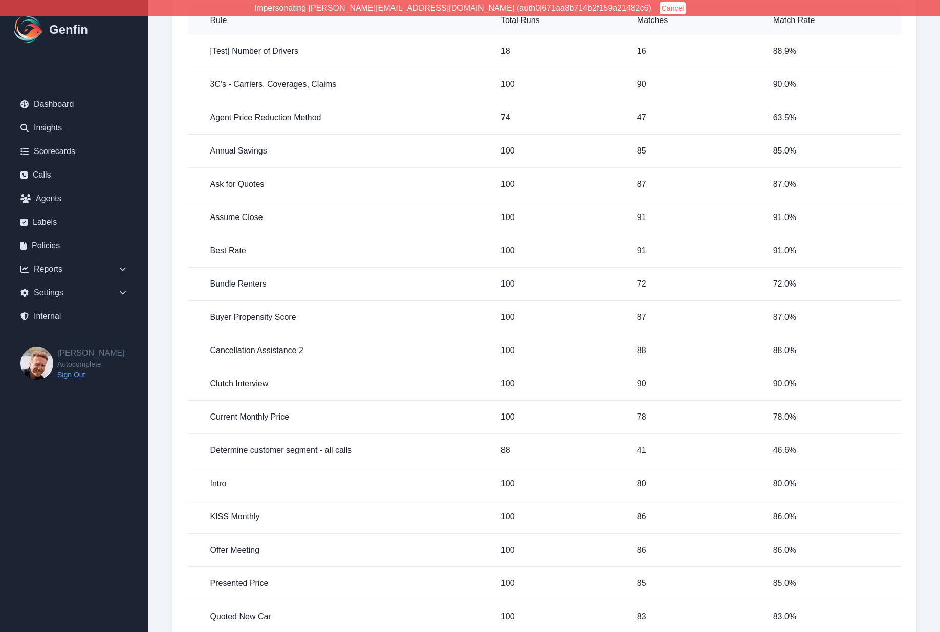
scroll to position [302, 0]
drag, startPoint x: 208, startPoint y: 380, endPoint x: 298, endPoint y: 382, distance: 90.6
click at [298, 382] on td "Clutch Interview" at bounding box center [340, 383] width 305 height 33
drag, startPoint x: 207, startPoint y: 217, endPoint x: 287, endPoint y: 218, distance: 79.4
click at [287, 219] on td "Assume Close" at bounding box center [340, 217] width 305 height 33
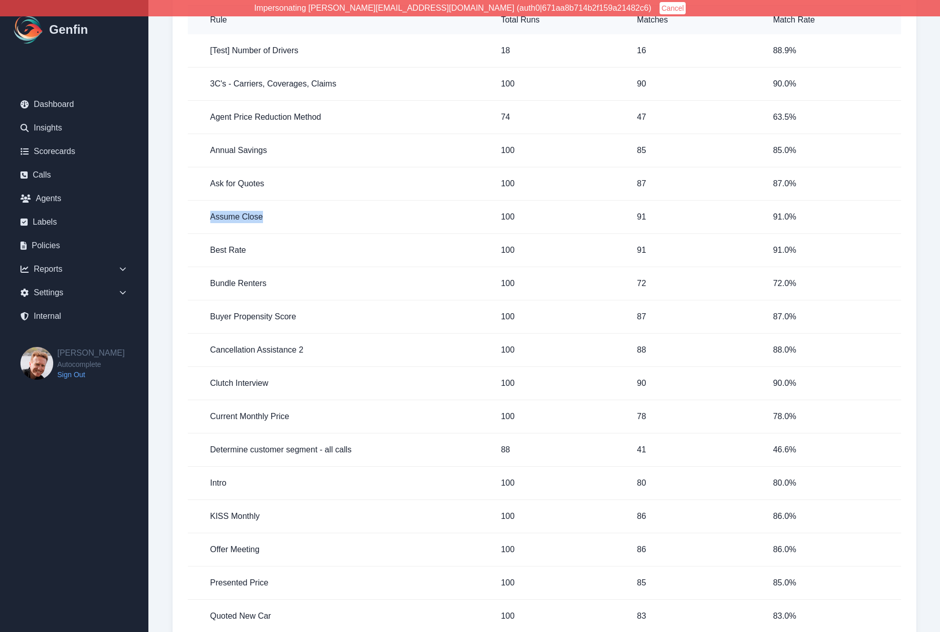
copy h5 "Assume Close"
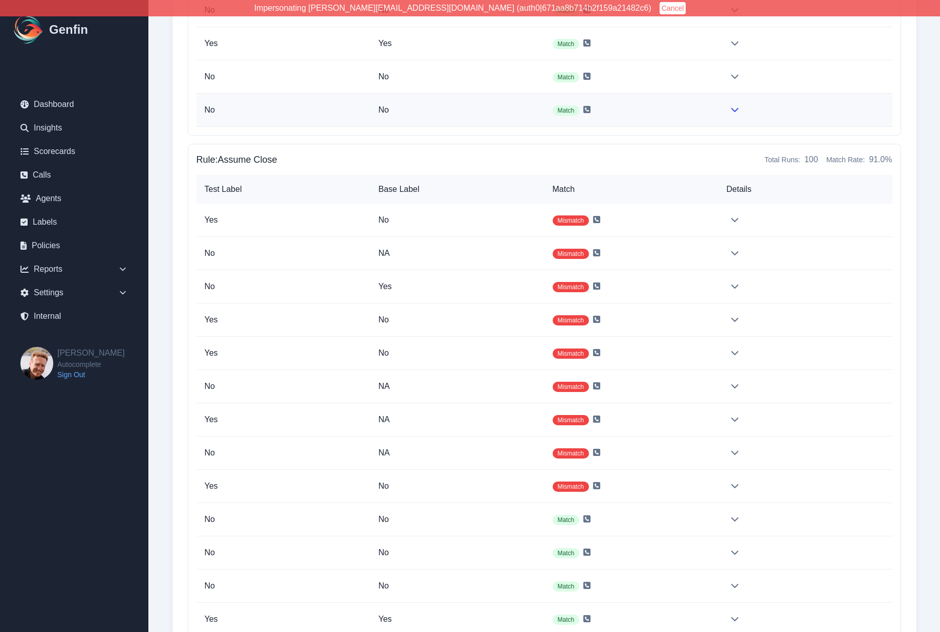
scroll to position [14406, 0]
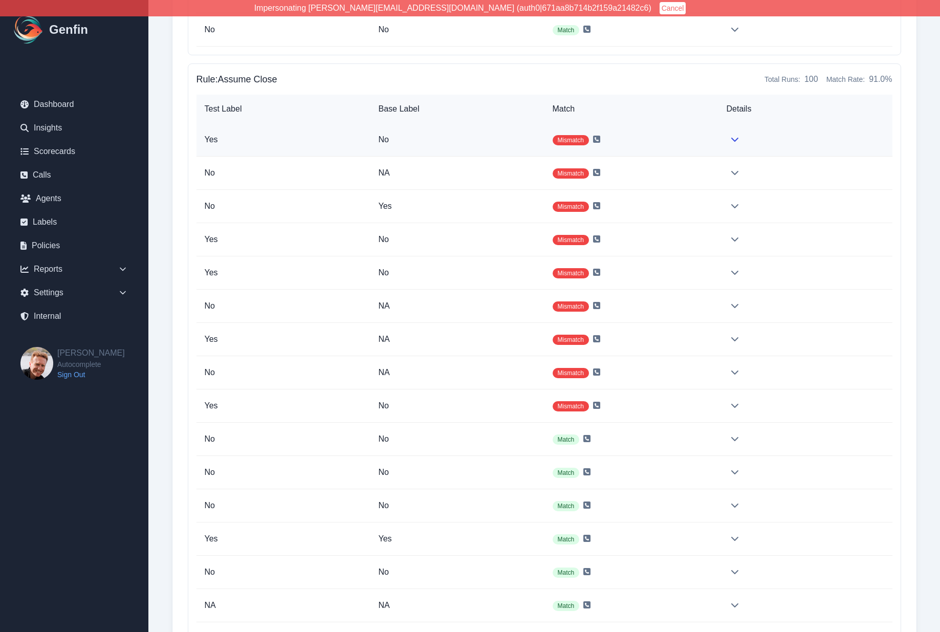
click at [509, 140] on p "No" at bounding box center [458, 140] width 158 height 12
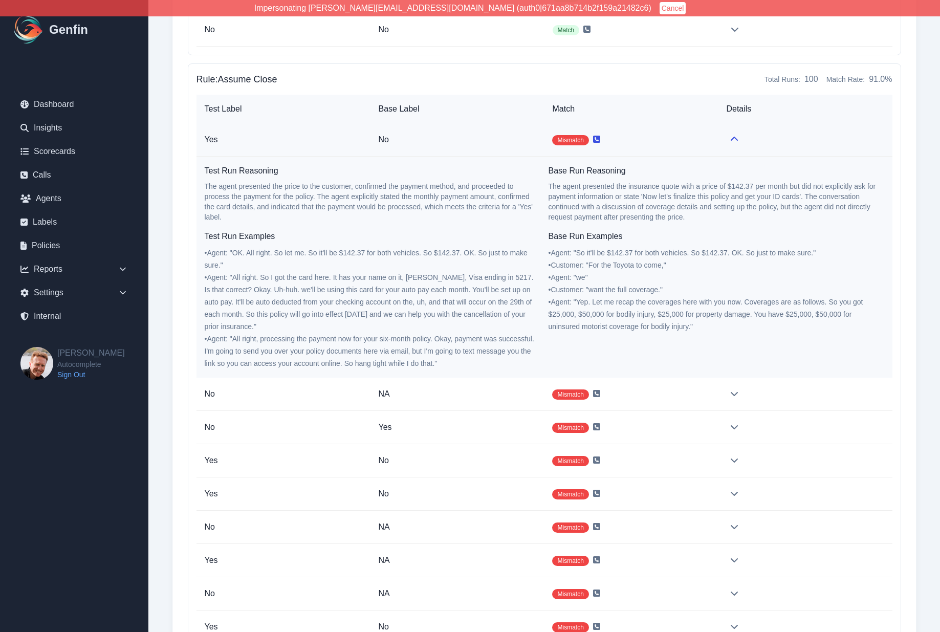
click at [595, 139] on icon at bounding box center [596, 139] width 7 height 8
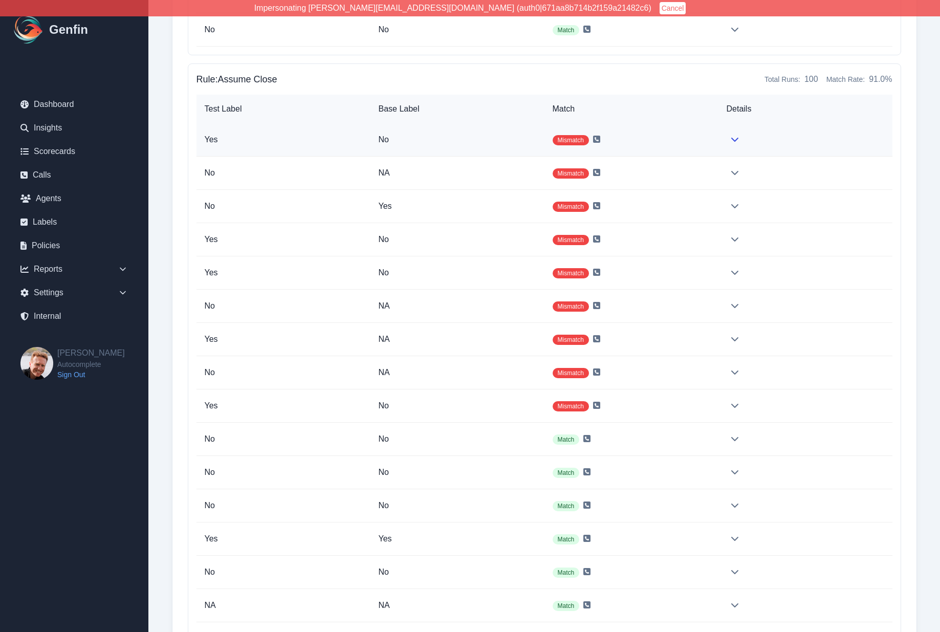
click at [469, 145] on p "No" at bounding box center [458, 140] width 158 height 12
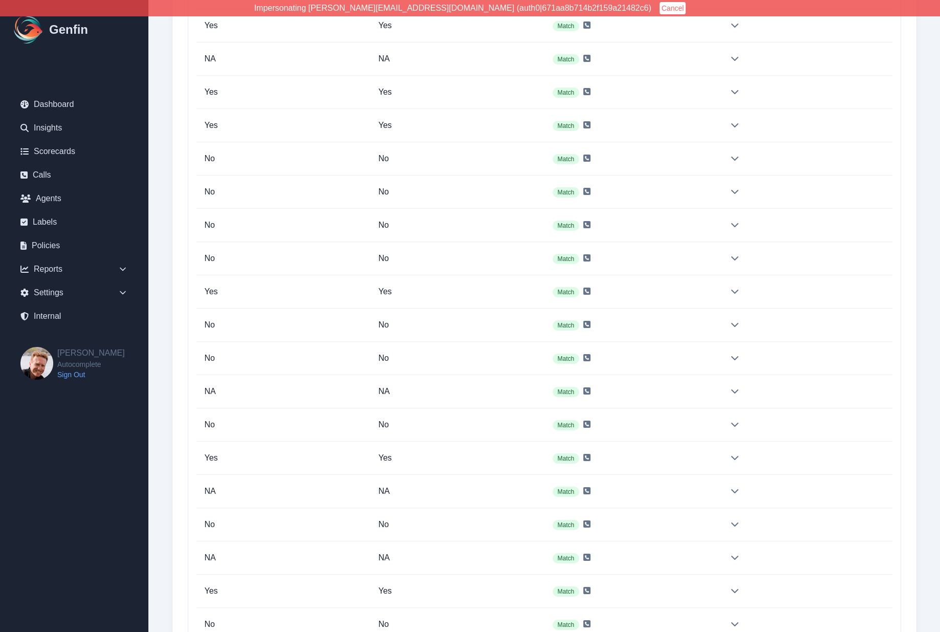
scroll to position [0, 0]
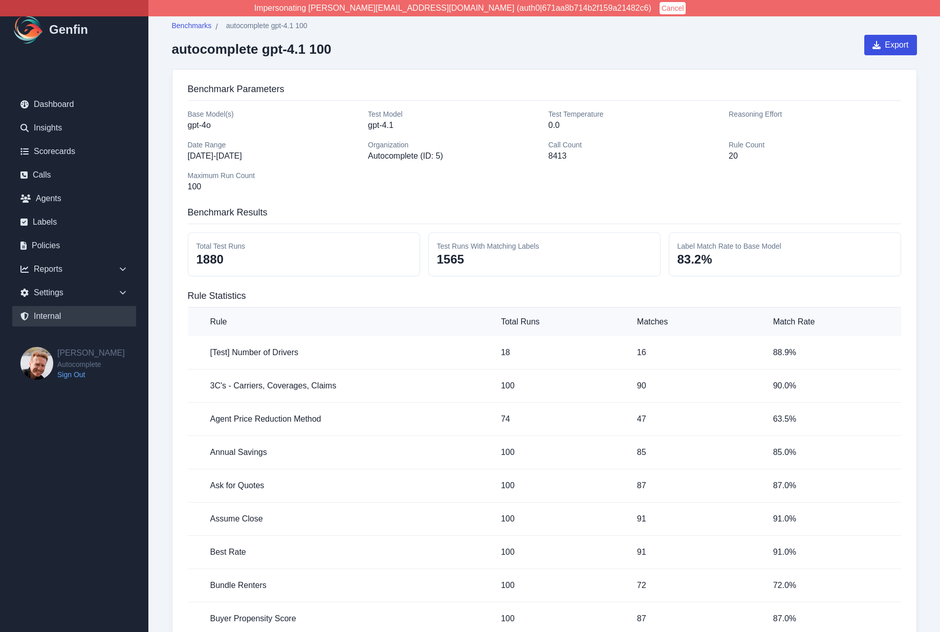
click at [56, 318] on link "Internal" at bounding box center [74, 316] width 124 height 20
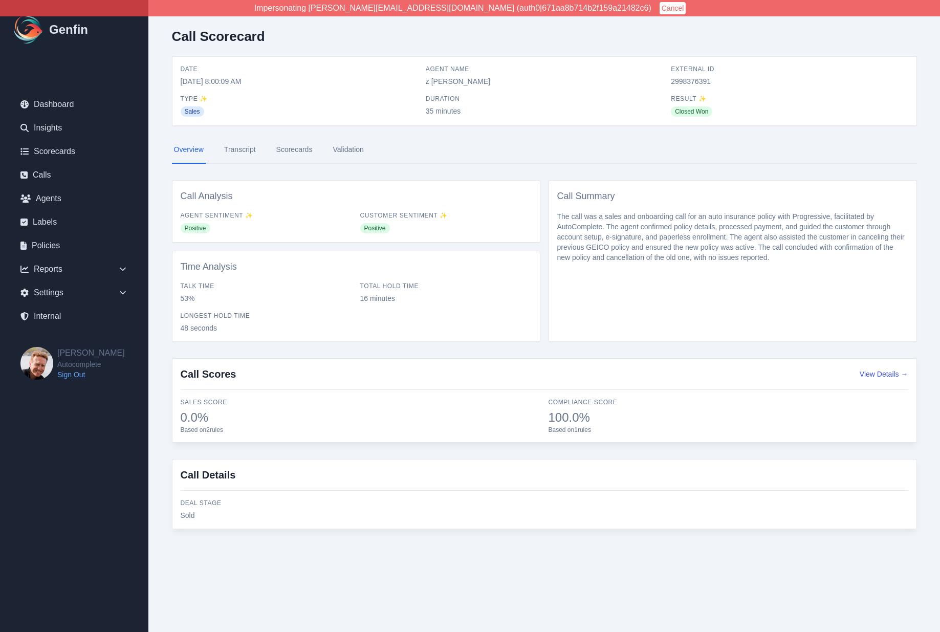
click at [238, 151] on link "Transcript" at bounding box center [240, 150] width 36 height 28
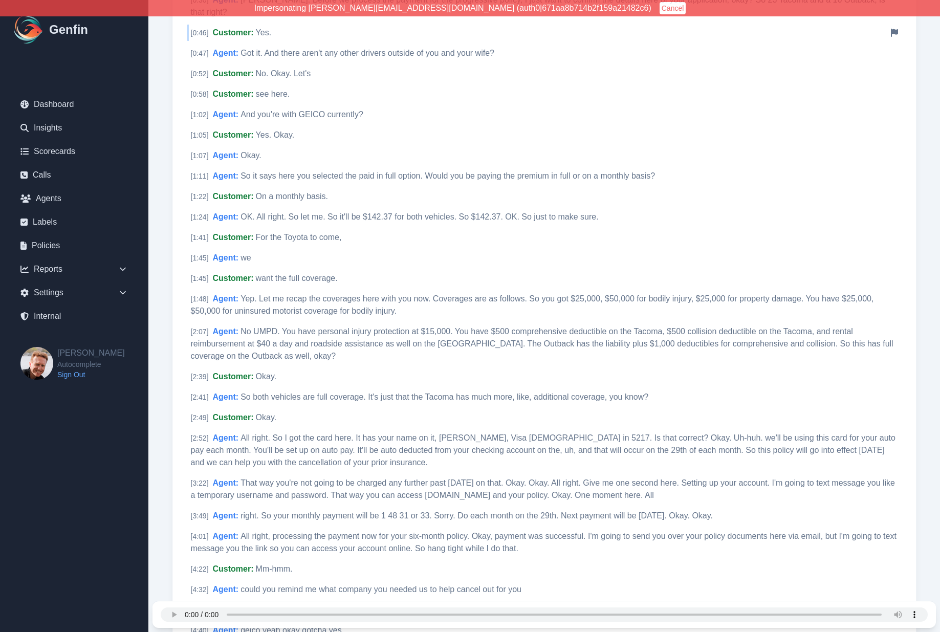
scroll to position [537, 0]
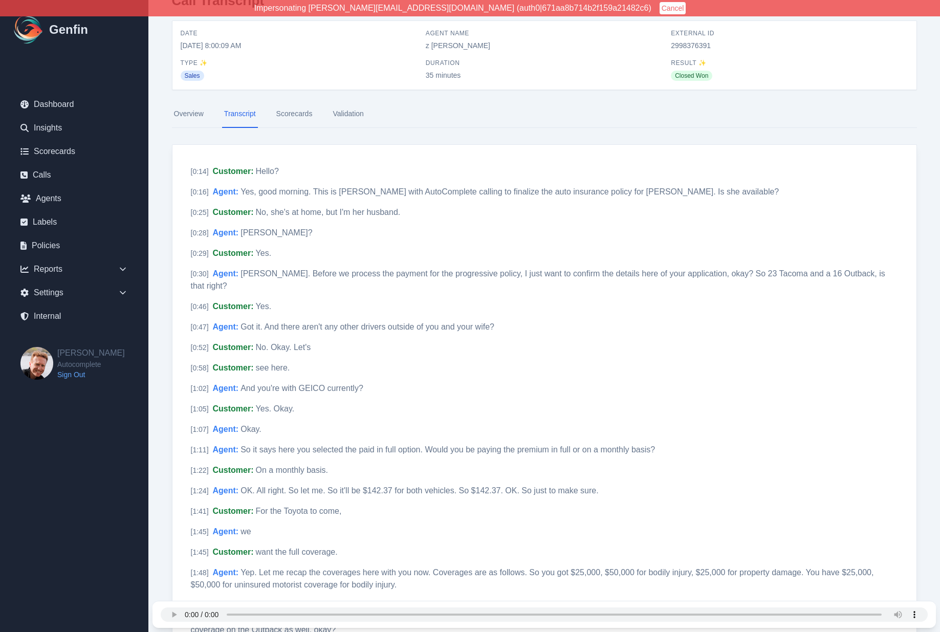
scroll to position [0, 0]
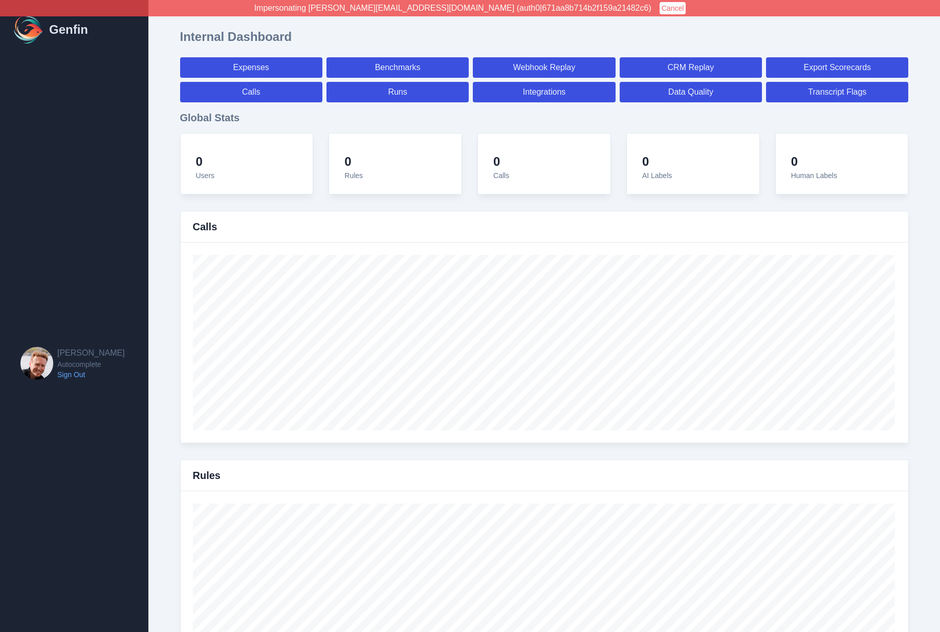
select select "paid"
select select "7"
select select "paid"
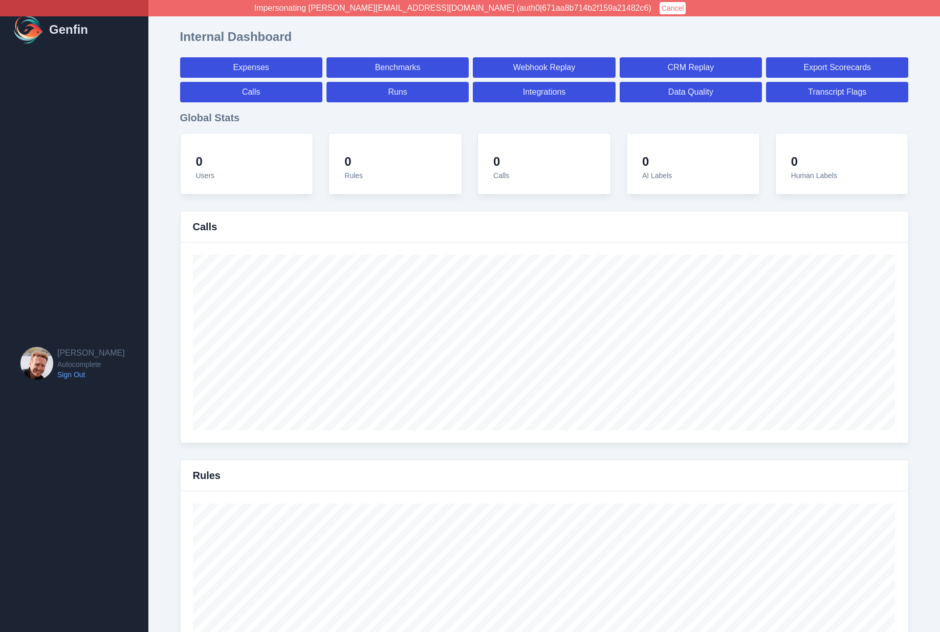
select select "7"
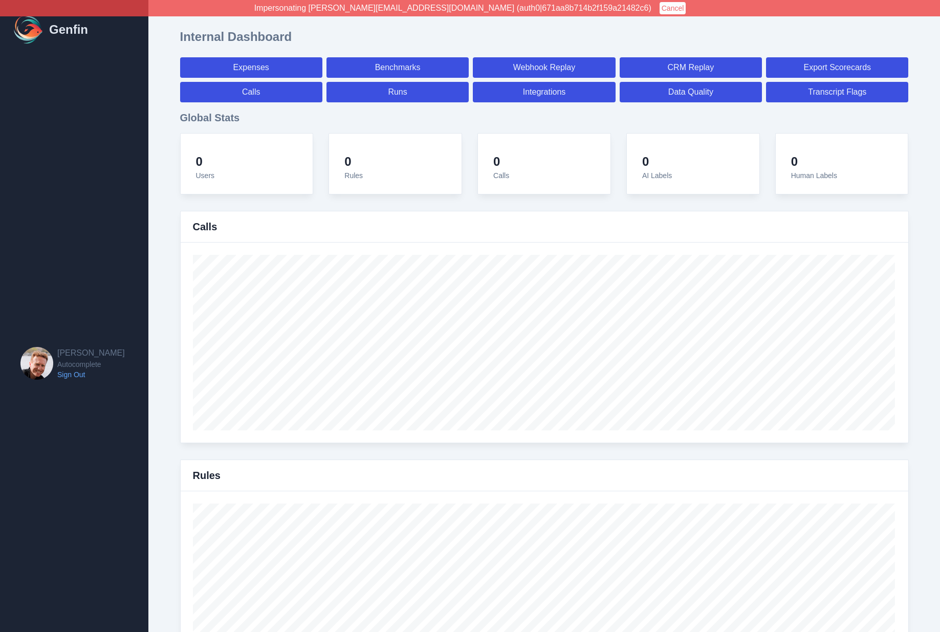
select select "7"
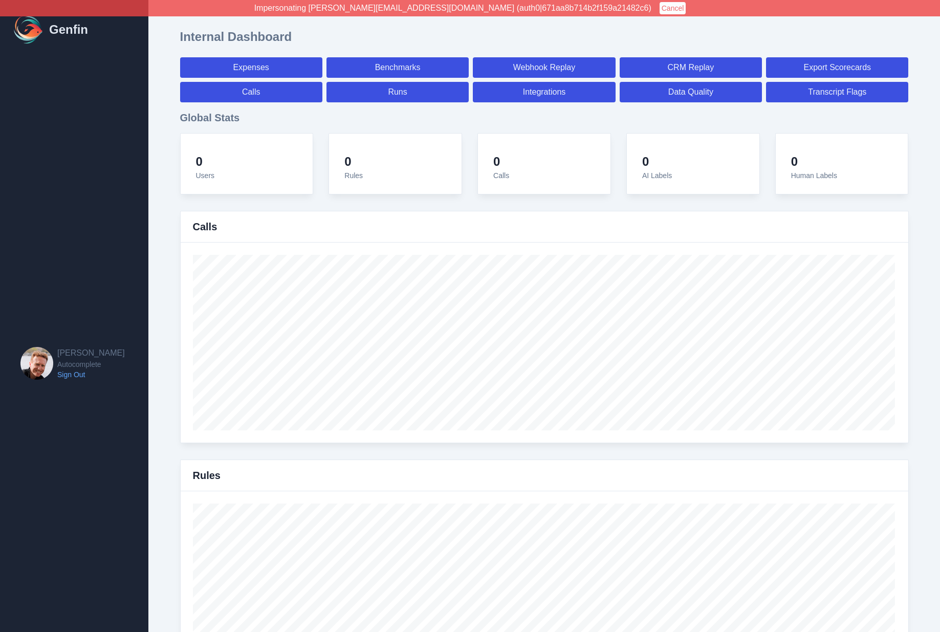
select select "7"
select select "paid"
select select "7"
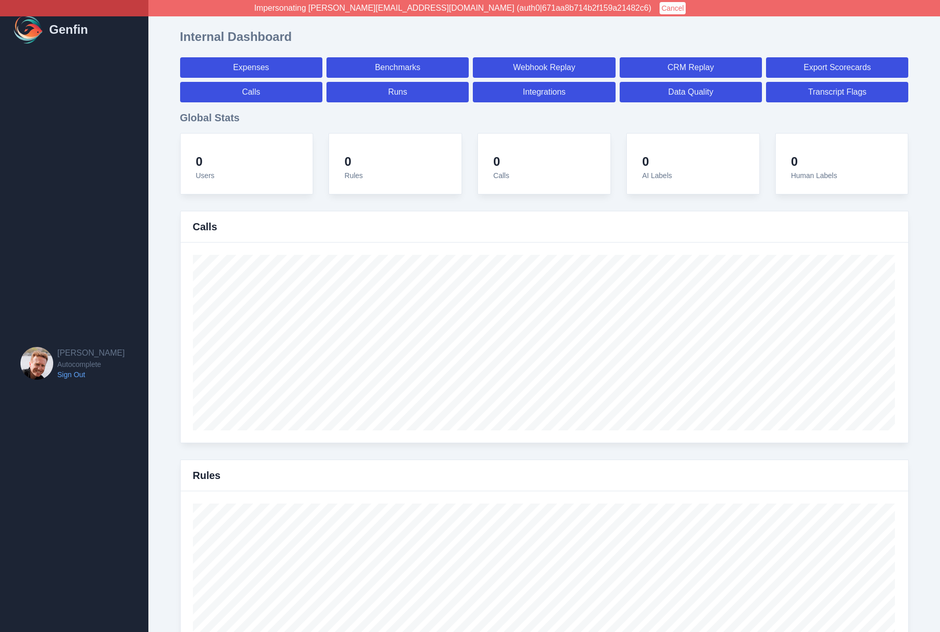
select select "7"
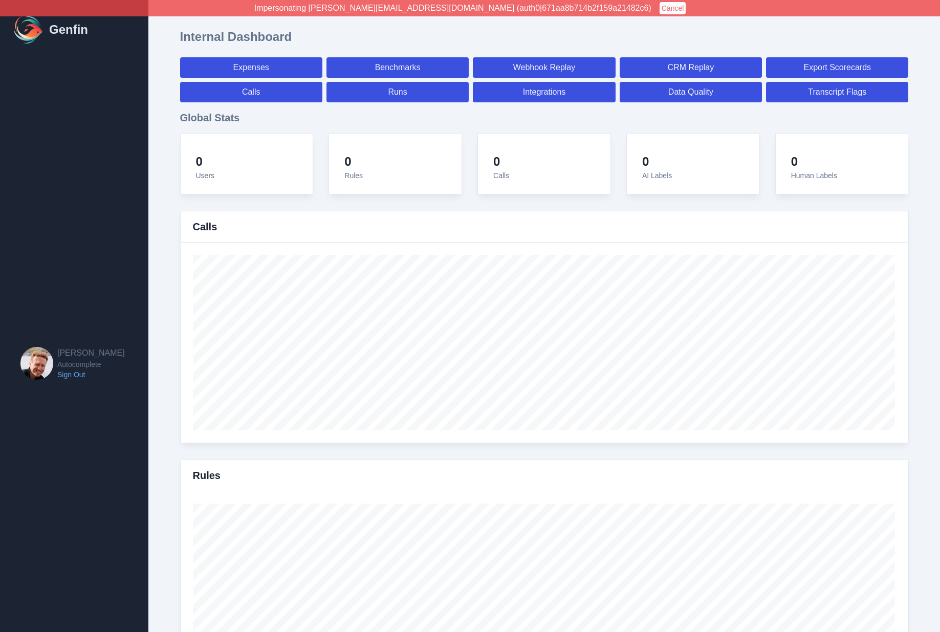
select select "7"
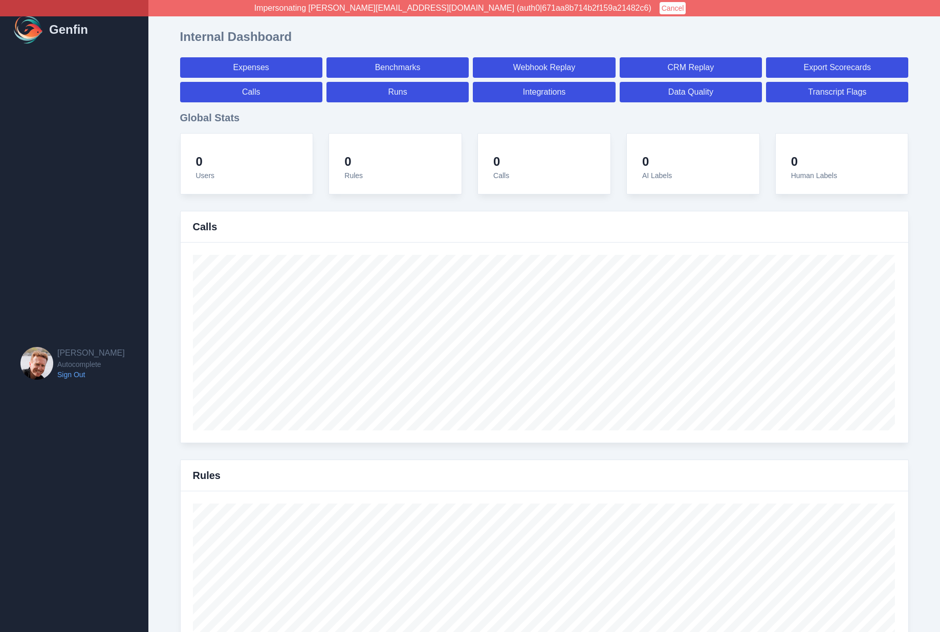
select select "7"
select select "paid"
select select "7"
select select "paid"
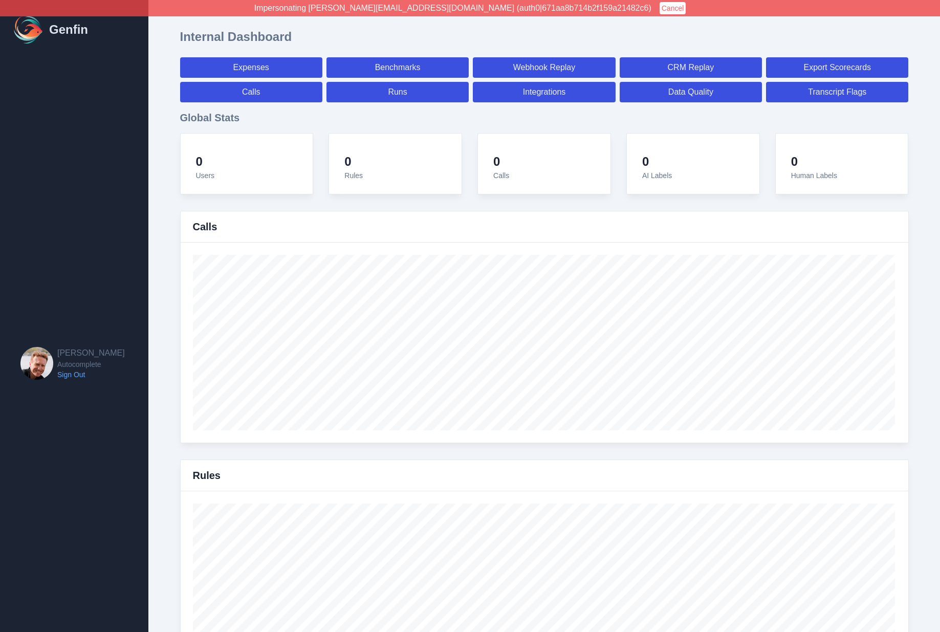
select select "paid"
select select "7"
select select "paid"
select select "7"
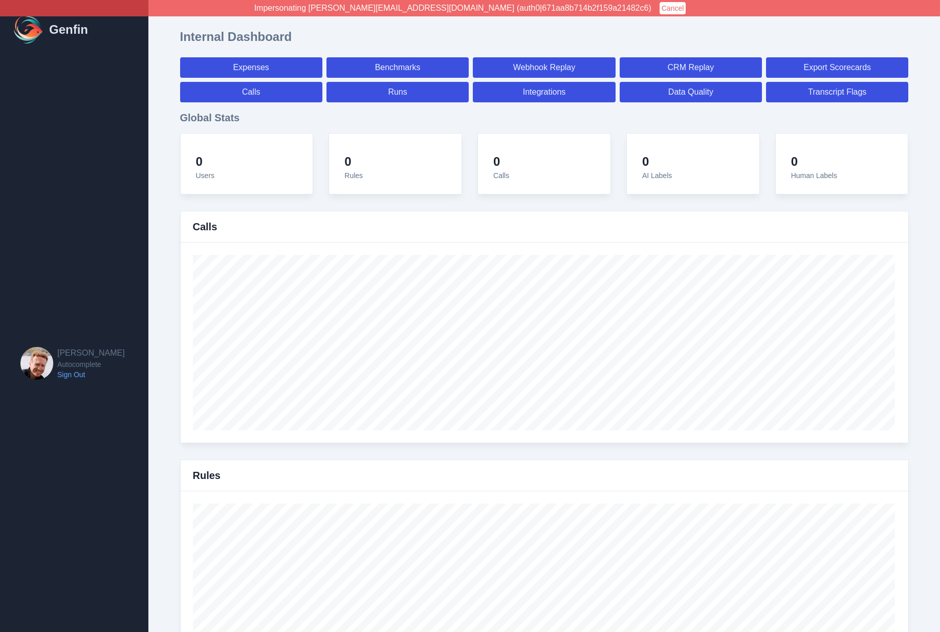
select select "7"
select select "paid"
select select "7"
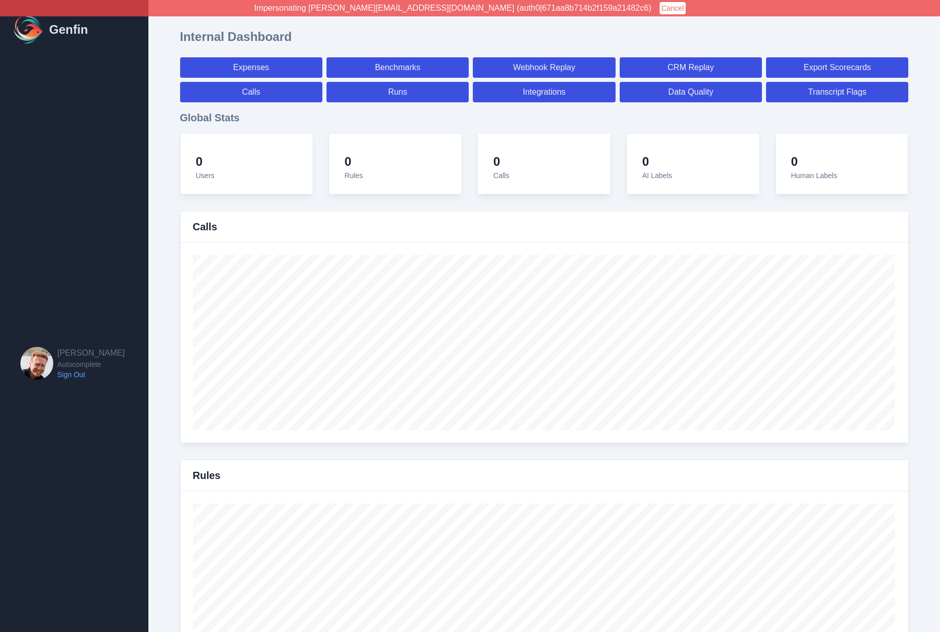
select select "paid"
select select "7"
select select "paid"
select select "7"
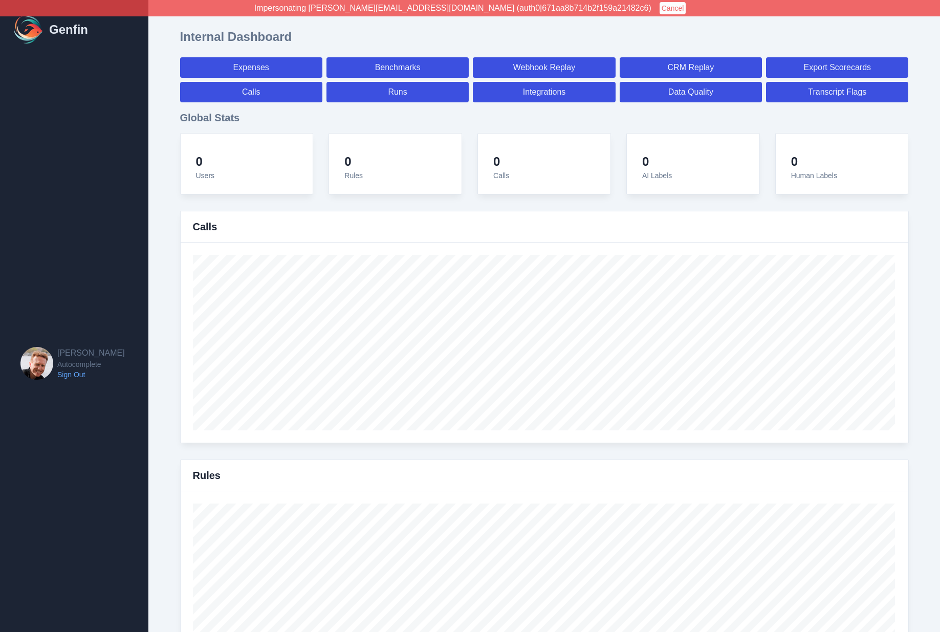
select select "7"
select select "paid"
select select "7"
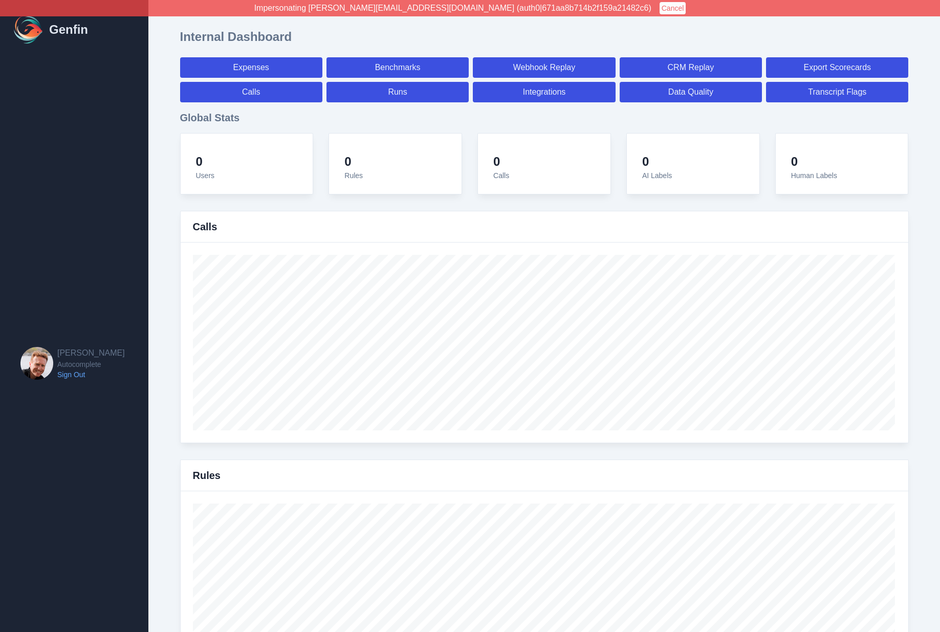
select select "7"
select select "paid"
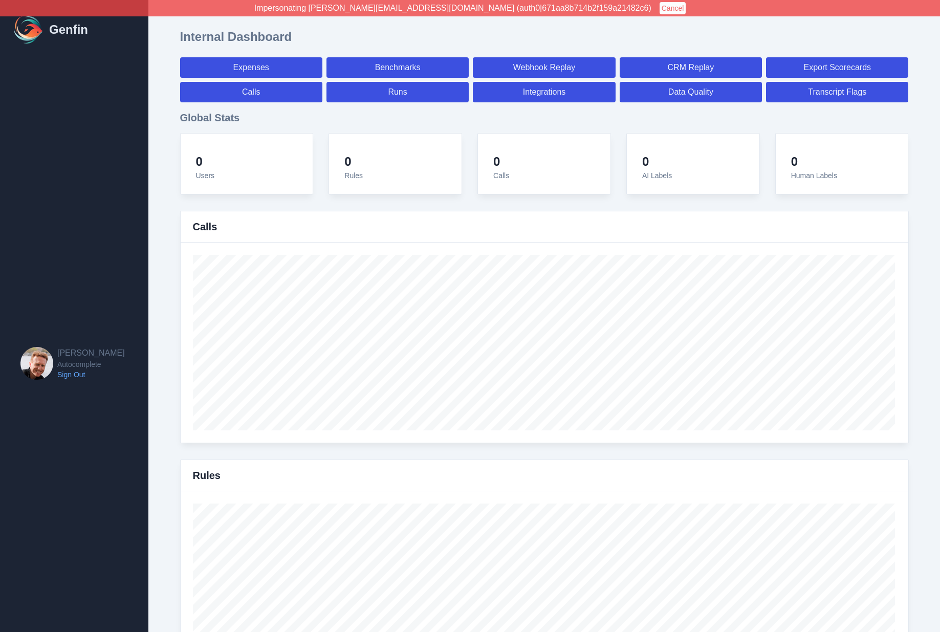
select select "7"
select select "paid"
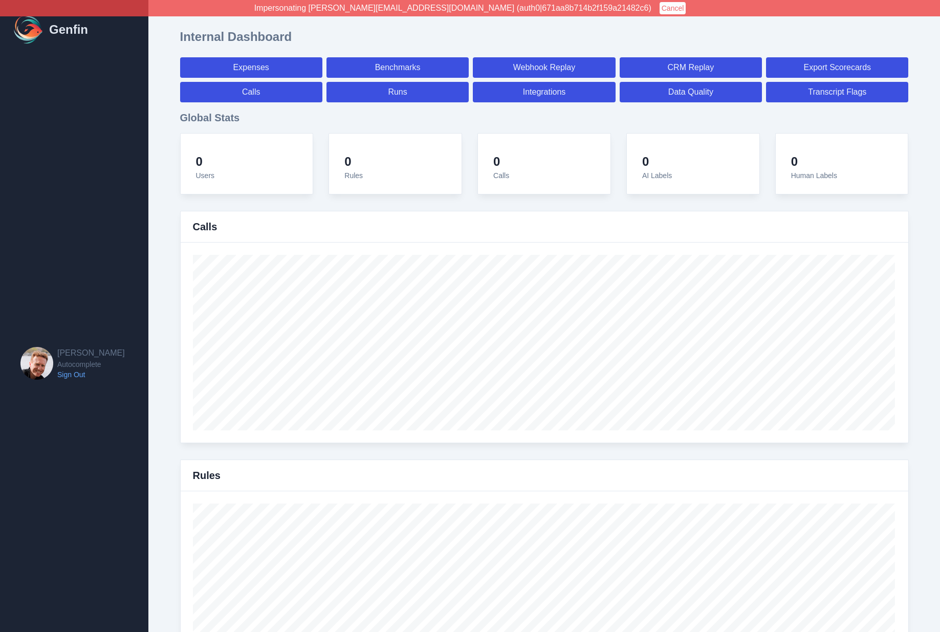
select select "7"
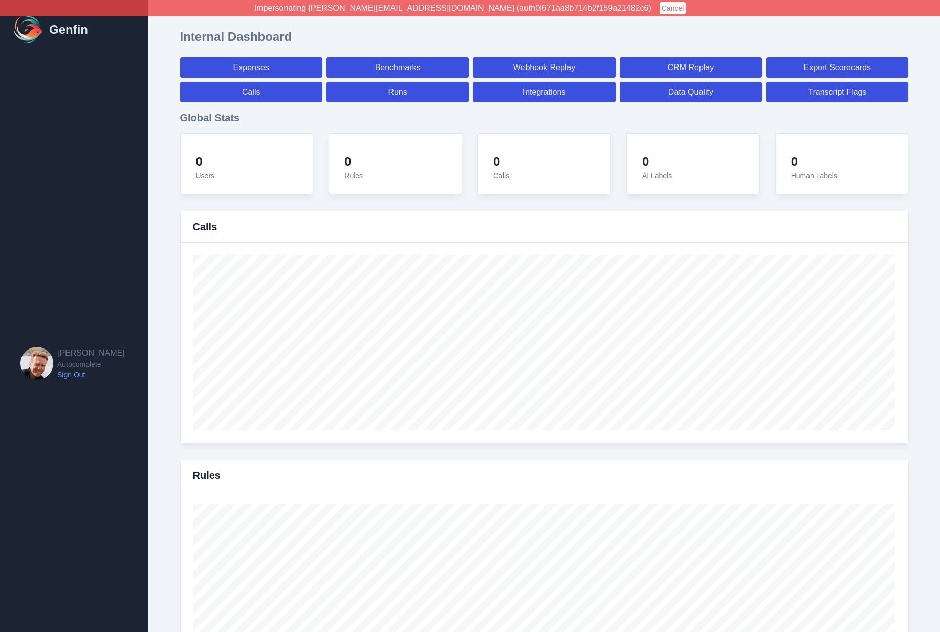
select select "paid"
select select "7"
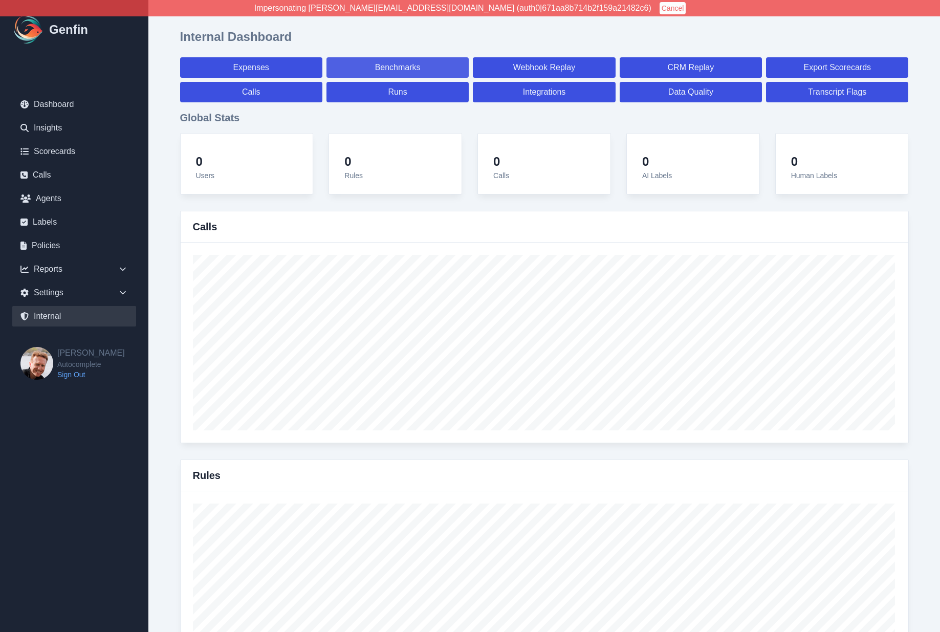
click at [427, 67] on link "Benchmarks" at bounding box center [398, 67] width 142 height 20
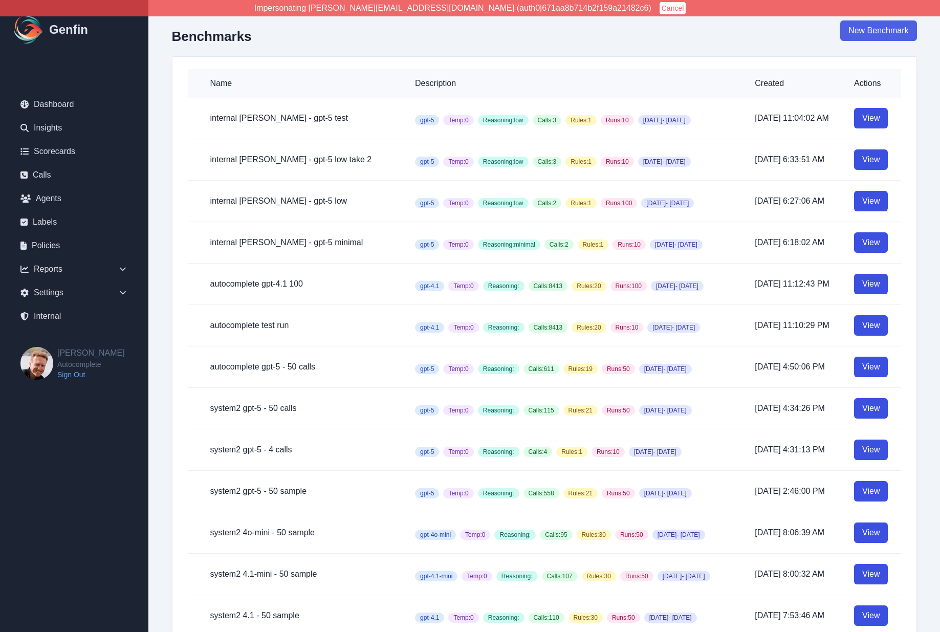
click at [871, 31] on link "New Benchmark" at bounding box center [879, 30] width 76 height 20
select select "100"
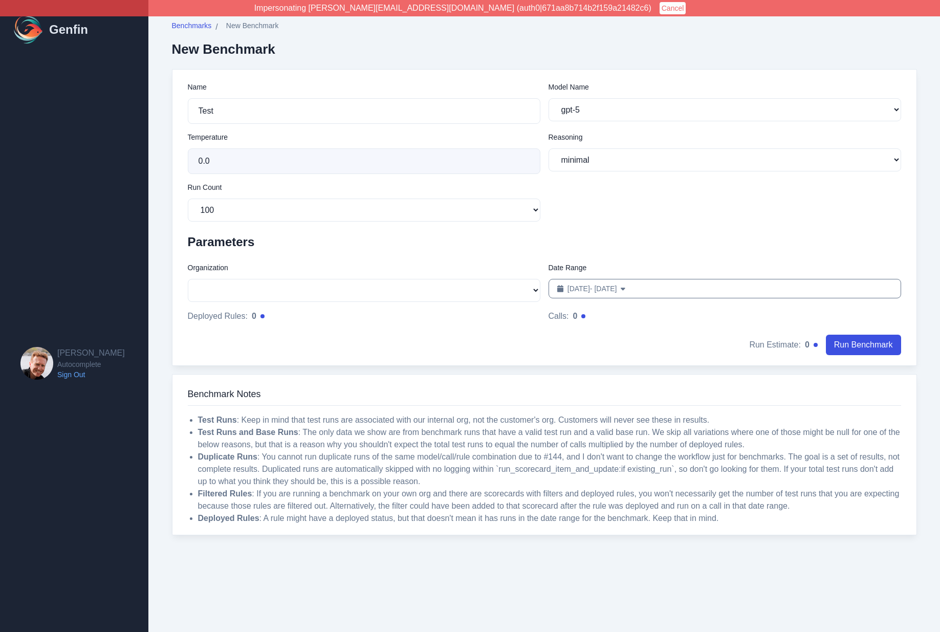
select select "51"
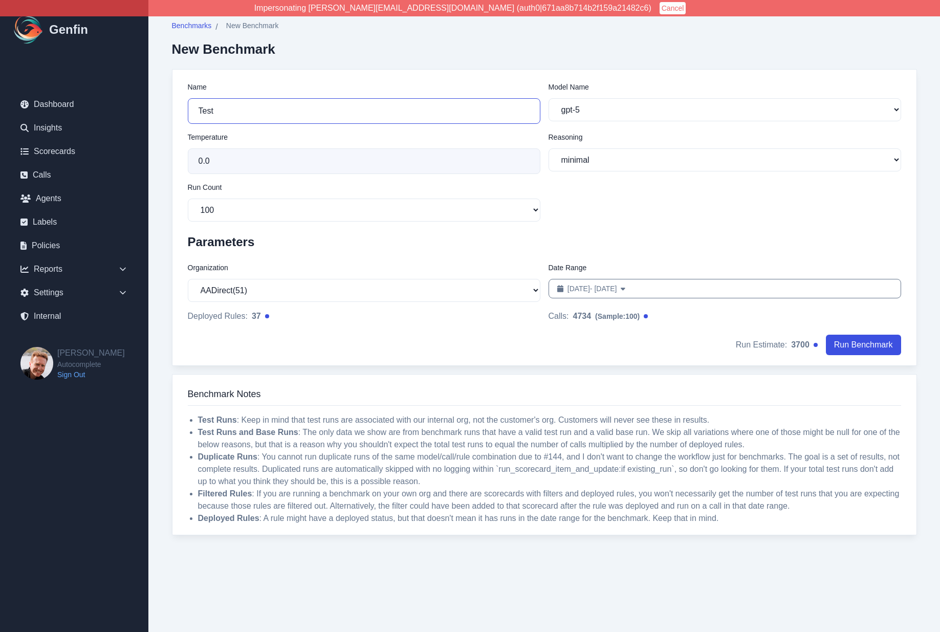
click at [244, 111] on input "Test" at bounding box center [364, 111] width 353 height 26
type input "autocomplete 4.1"
click at [598, 96] on div "Model Name gpt-5 gpt-4.1 gpt-4.1-mini gpt-4o gpt-4o-mini o3 o4-mini" at bounding box center [725, 103] width 353 height 42
click at [593, 112] on select "gpt-5 gpt-4.1 gpt-4.1-mini gpt-4o gpt-4o-mini o3 o4-mini" at bounding box center [725, 109] width 353 height 23
select select "gpt-4.1"
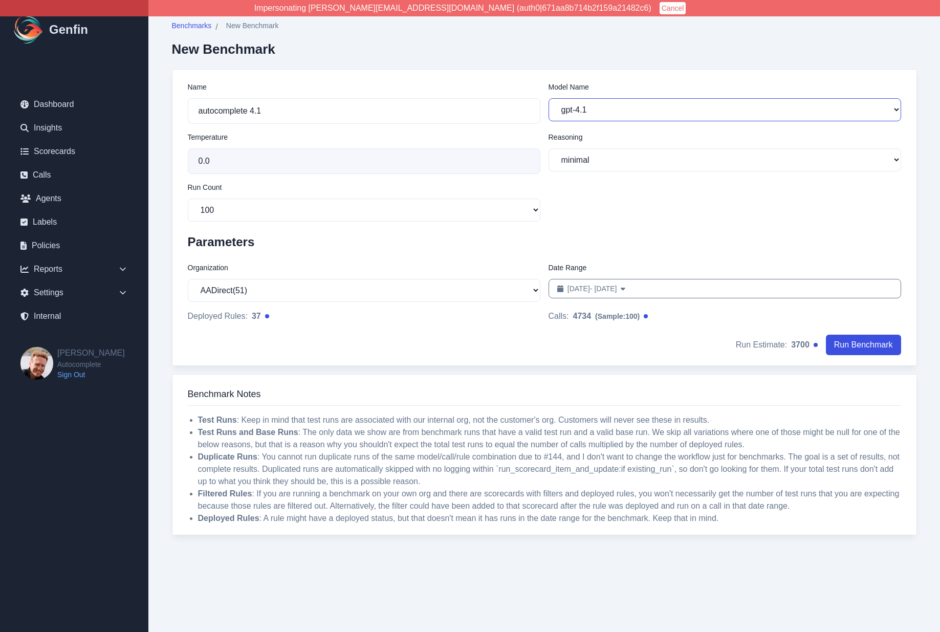
click at [549, 98] on select "gpt-5 gpt-4.1 gpt-4.1-mini gpt-4o gpt-4o-mini o3 o4-mini" at bounding box center [725, 109] width 353 height 23
click at [259, 292] on select "AADirect ( 51 ) Aainsco.com ( 57 ) Aainsco.com ( 56 ) Aainsco.com ( 55 ) alec+a…" at bounding box center [364, 290] width 353 height 23
select select "5"
click at [188, 280] on select "AADirect ( 51 ) Aainsco.com ( 57 ) Aainsco.com ( 56 ) Aainsco.com ( 55 ) alec+a…" at bounding box center [364, 290] width 353 height 23
click at [617, 288] on span "Sep 11, 2025 - Oct 11, 2025" at bounding box center [593, 289] width 50 height 10
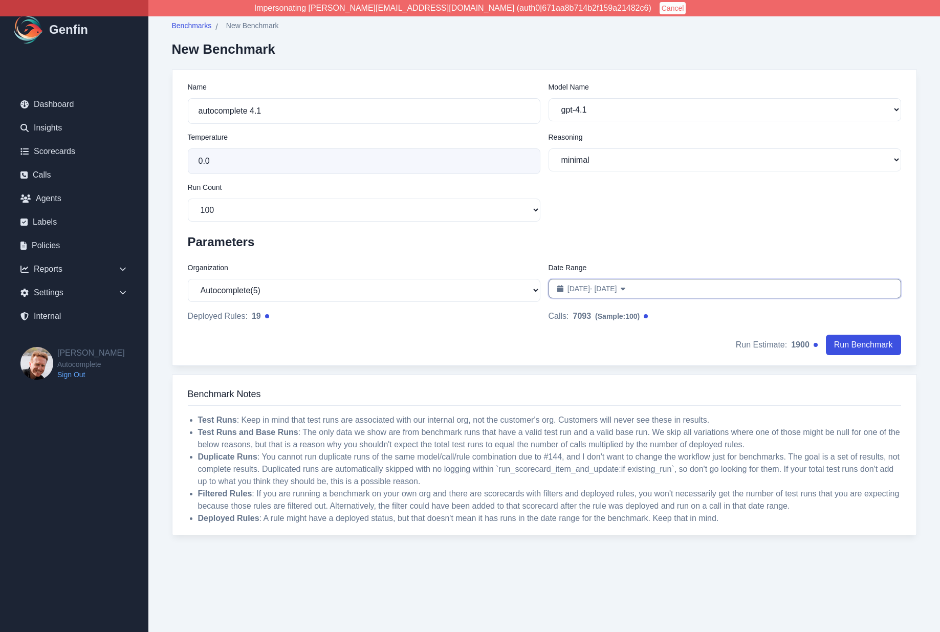
select select "8"
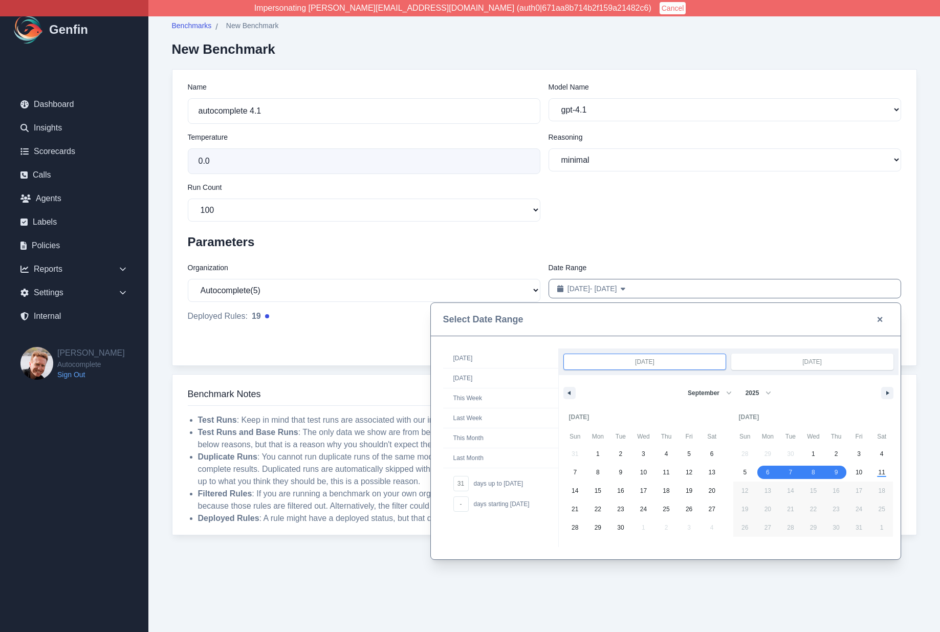
drag, startPoint x: 768, startPoint y: 473, endPoint x: 835, endPoint y: 471, distance: 66.6
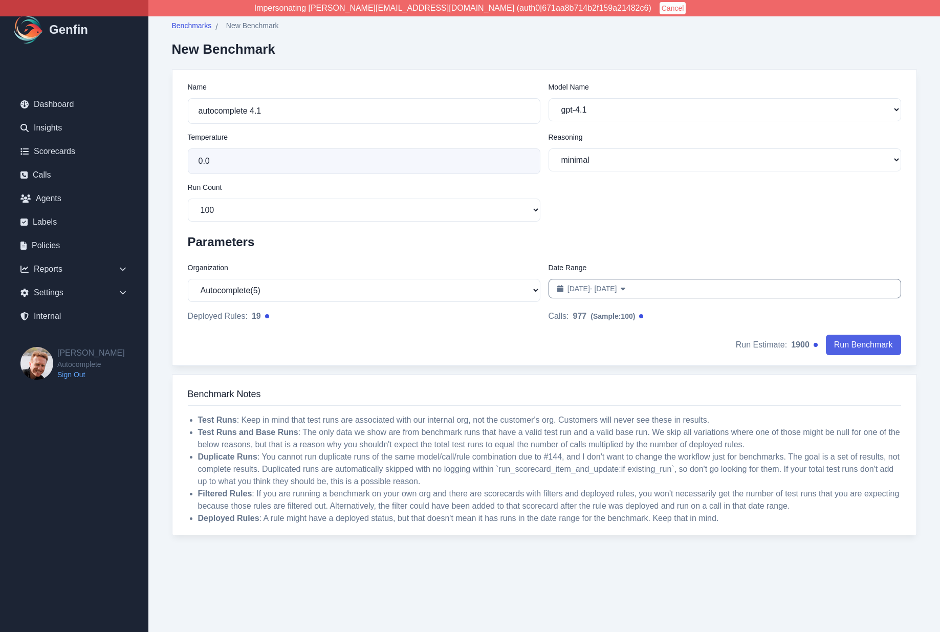
click at [871, 346] on button "Run Benchmark" at bounding box center [863, 345] width 75 height 20
click at [188, 25] on span "Benchmarks" at bounding box center [192, 25] width 40 height 10
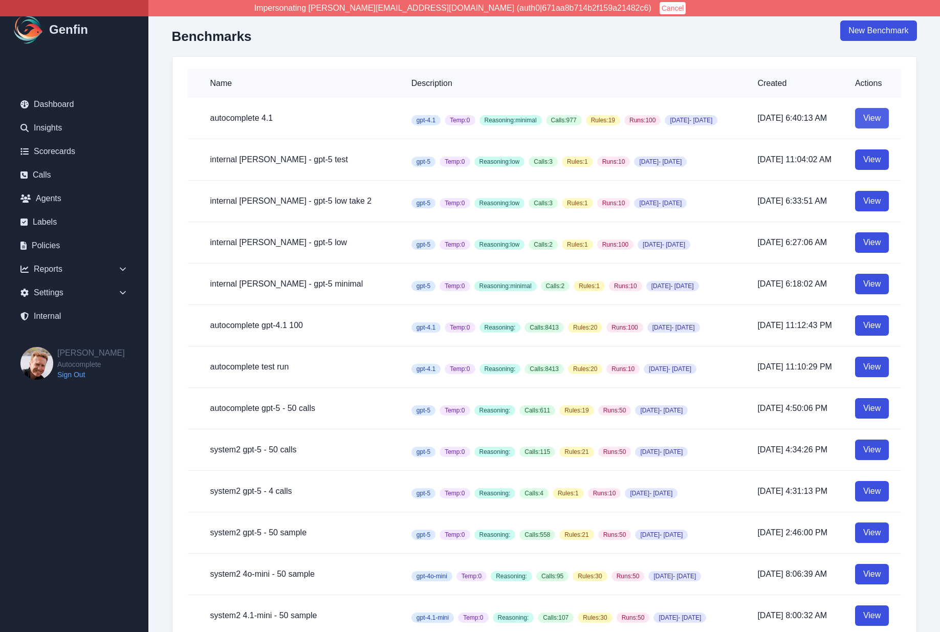
click at [871, 114] on link "View" at bounding box center [872, 118] width 34 height 20
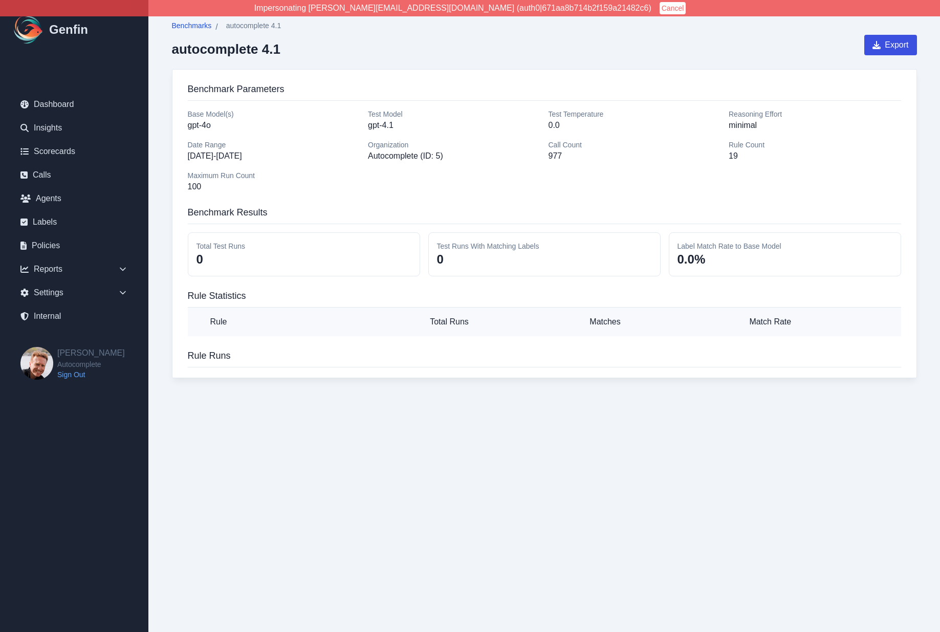
click at [192, 25] on span "Benchmarks" at bounding box center [192, 25] width 40 height 10
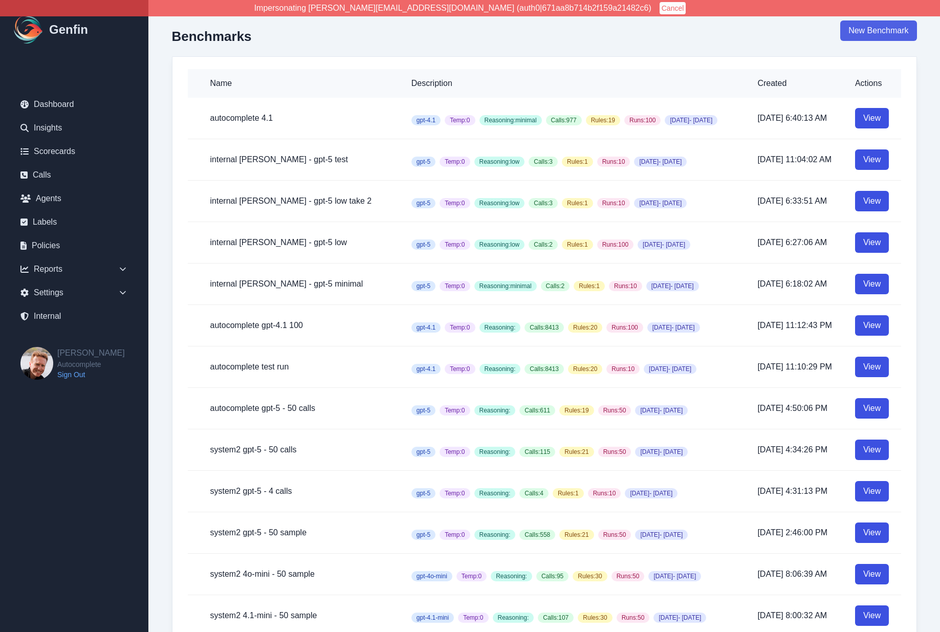
click at [887, 33] on link "New Benchmark" at bounding box center [879, 30] width 76 height 20
select select "100"
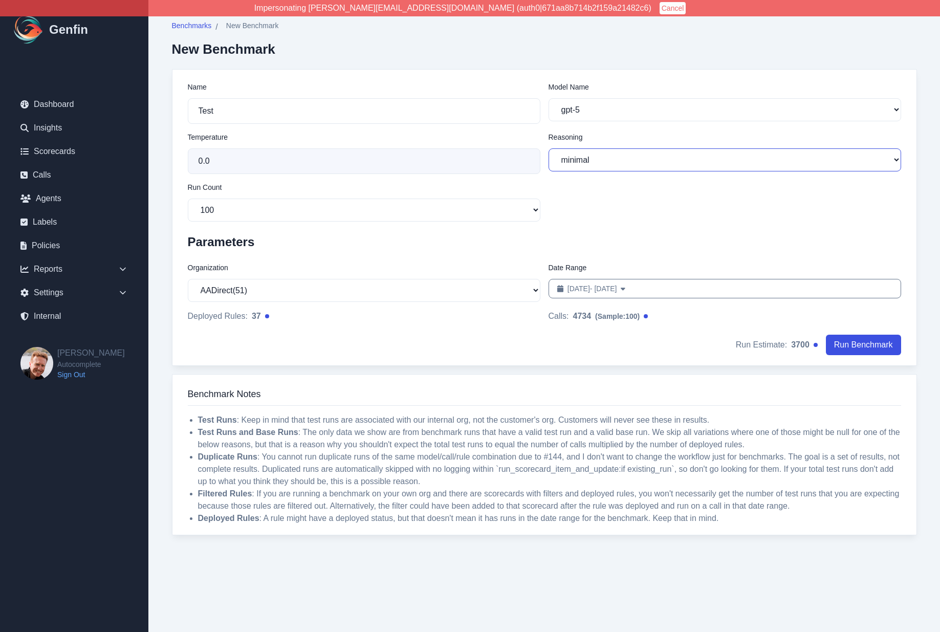
click at [603, 160] on select "minimal low medium high" at bounding box center [725, 159] width 353 height 23
click at [549, 148] on select "minimal low medium high" at bounding box center [725, 159] width 353 height 23
click at [544, 134] on div "Name Test Model Name gpt-5 gpt-4.1 gpt-4.1-mini gpt-4o gpt-4o-mini o3 o4-mini T…" at bounding box center [545, 152] width 714 height 140
click at [587, 110] on select "gpt-5 gpt-4.1 gpt-4.1-mini gpt-4o gpt-4o-mini o3 o4-mini" at bounding box center [725, 109] width 353 height 23
select select "gpt-4.1"
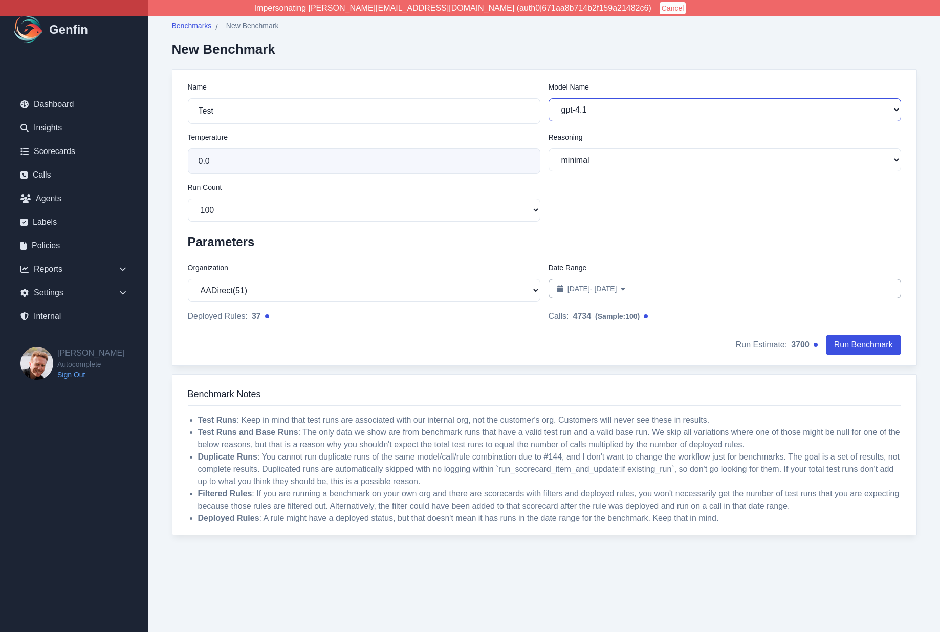
click at [549, 98] on select "gpt-5 gpt-4.1 gpt-4.1-mini gpt-4o gpt-4o-mini o3 o4-mini" at bounding box center [725, 109] width 353 height 23
click at [620, 102] on select "gpt-5 gpt-4.1 gpt-4.1-mini gpt-4o gpt-4o-mini o3 o4-mini" at bounding box center [725, 109] width 353 height 23
